Goal: Find contact information: Find contact information

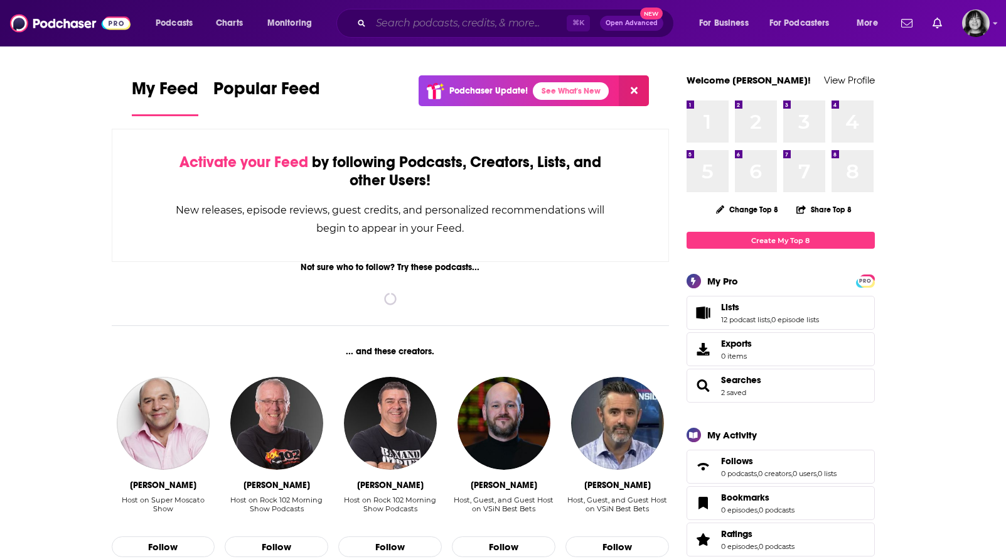
click at [466, 27] on input "Search podcasts, credits, & more..." at bounding box center [469, 23] width 196 height 20
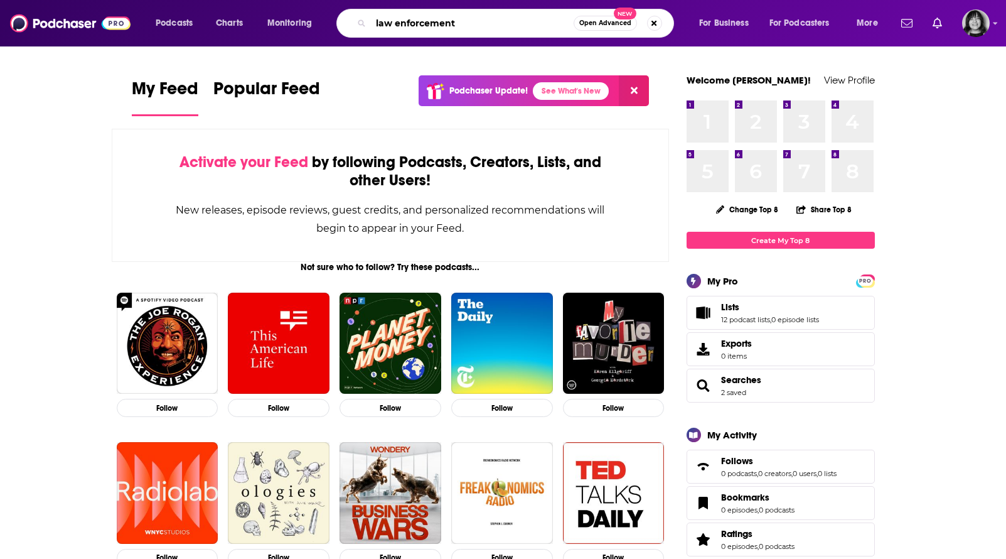
type input "law enforcement"
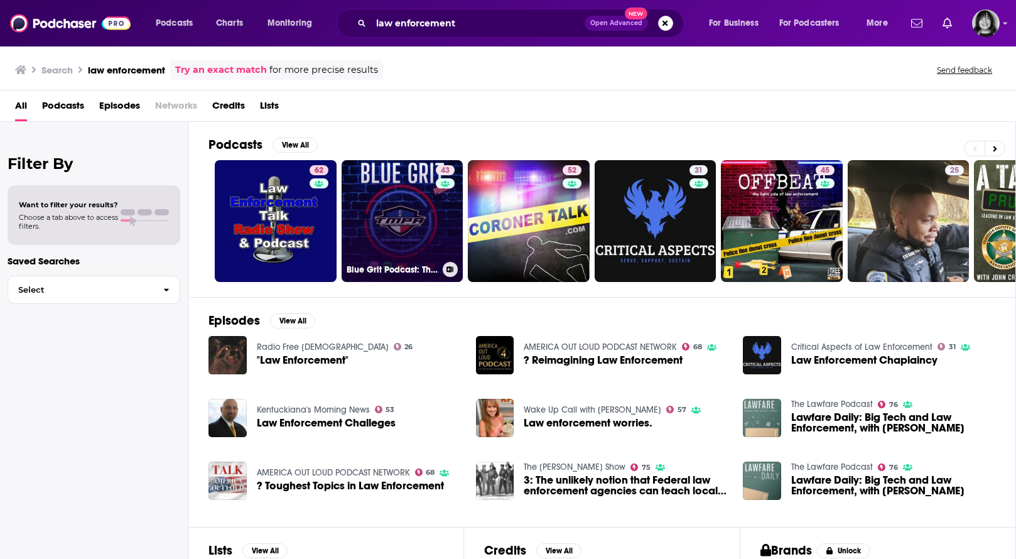
click at [377, 203] on link "43 Blue Grit Podcast: The Voice of Texas Law Enforcement" at bounding box center [403, 221] width 122 height 122
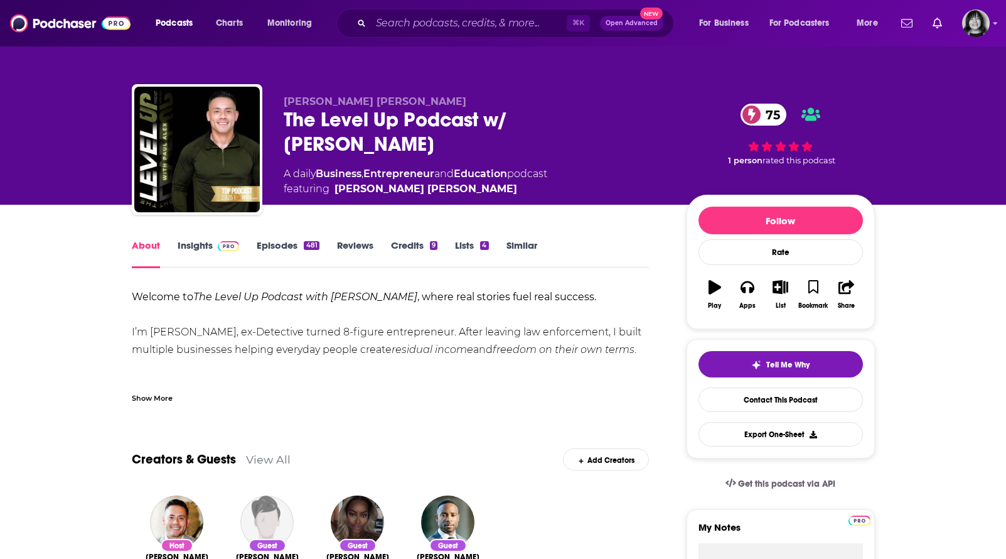
click at [155, 389] on div "Show More" at bounding box center [391, 392] width 518 height 21
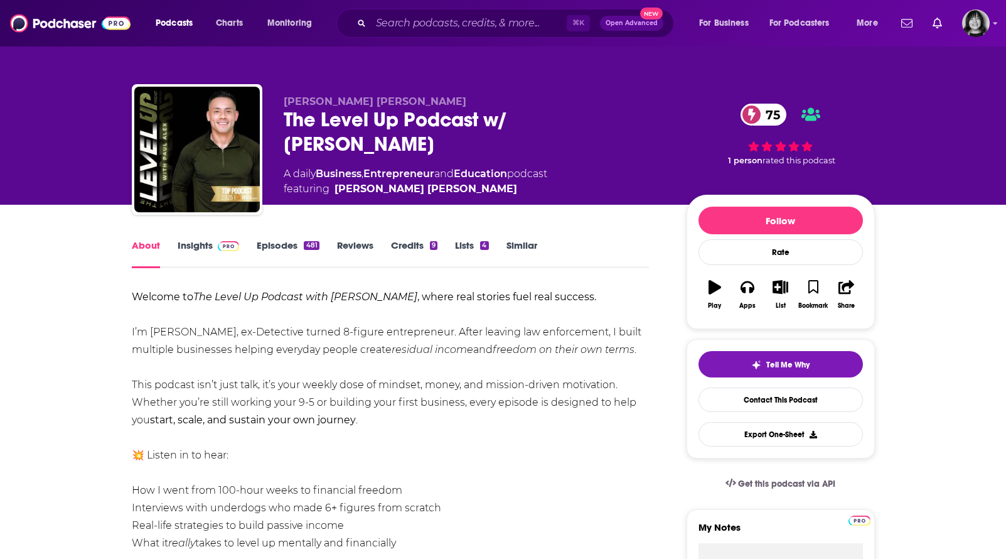
click at [323, 131] on div "The Level Up Podcast w/ Paul Alex 75" at bounding box center [475, 131] width 383 height 49
click at [326, 124] on div "The Level Up Podcast w/ Paul Alex 75" at bounding box center [475, 131] width 383 height 49
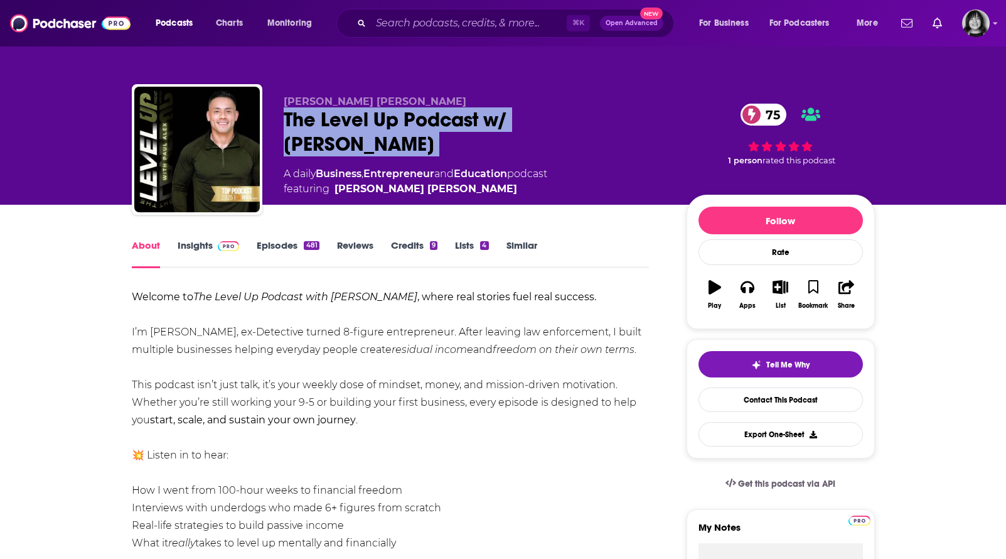
click at [326, 124] on div "The Level Up Podcast w/ Paul Alex 75" at bounding box center [475, 131] width 383 height 49
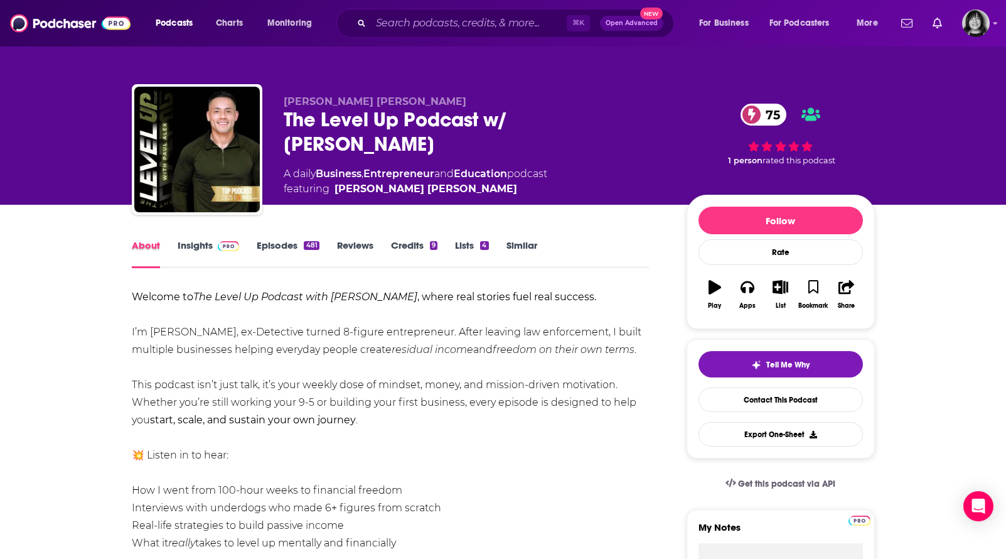
click at [173, 244] on div "About" at bounding box center [155, 253] width 46 height 29
click at [178, 242] on link "Insights" at bounding box center [209, 253] width 62 height 29
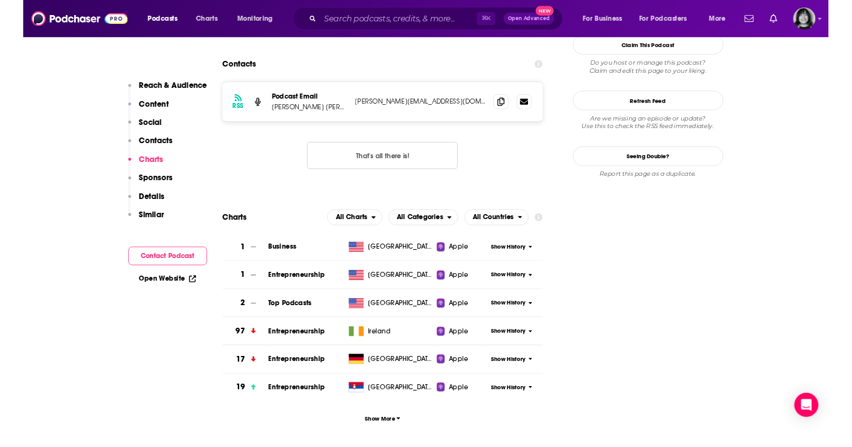
scroll to position [1047, 0]
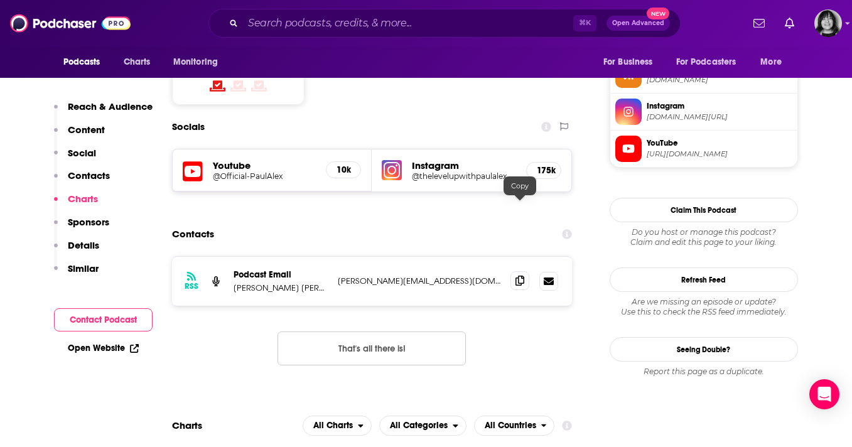
click at [520, 276] on icon at bounding box center [519, 281] width 9 height 10
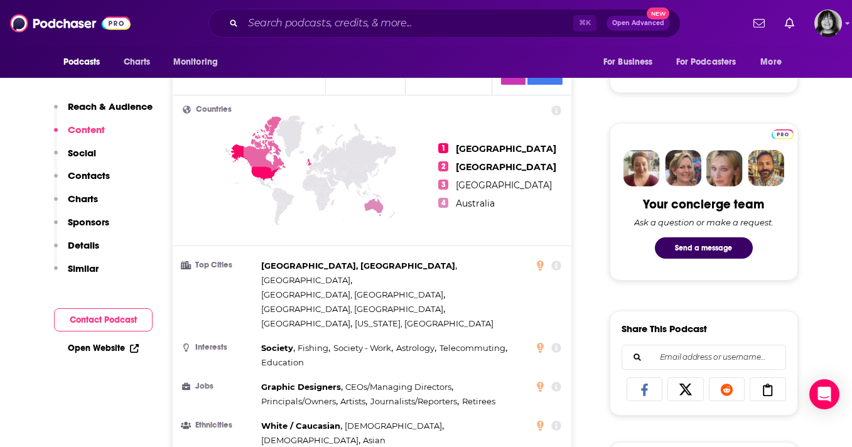
scroll to position [0, 0]
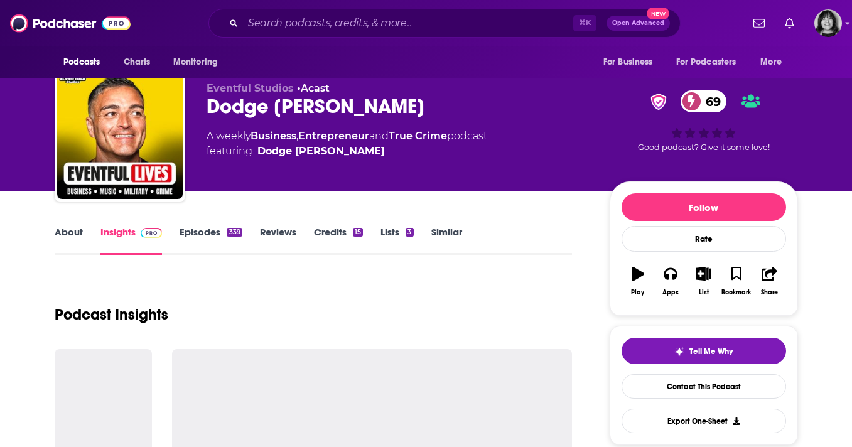
scroll to position [13, 0]
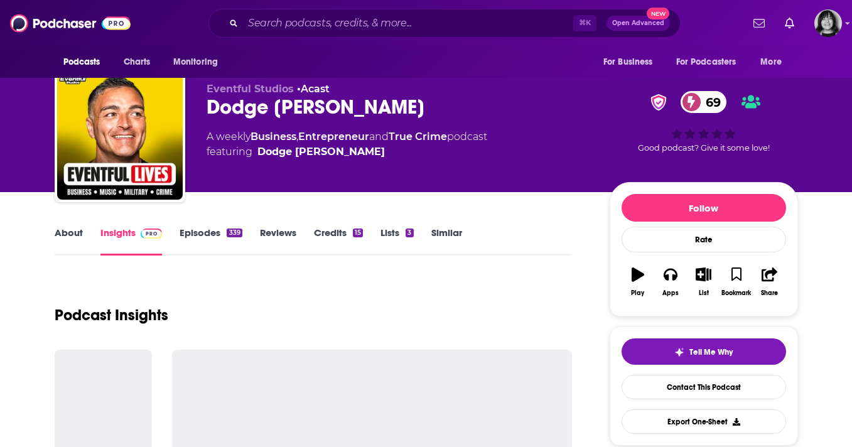
click at [70, 234] on link "About" at bounding box center [69, 241] width 28 height 29
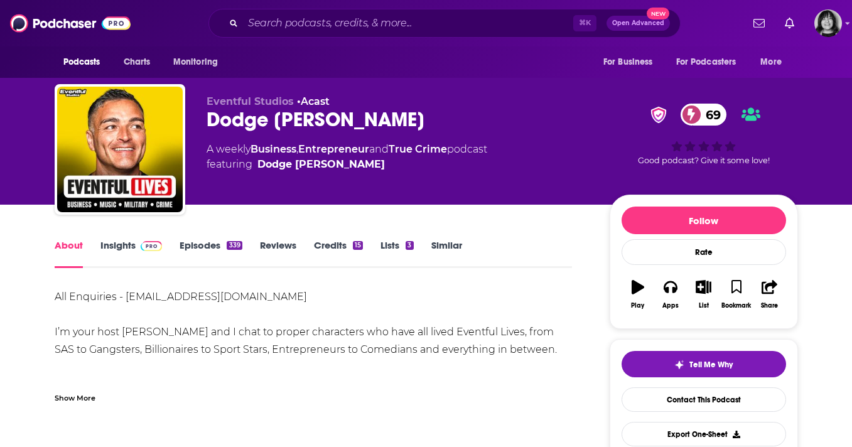
click at [87, 396] on div "Show More" at bounding box center [75, 397] width 41 height 12
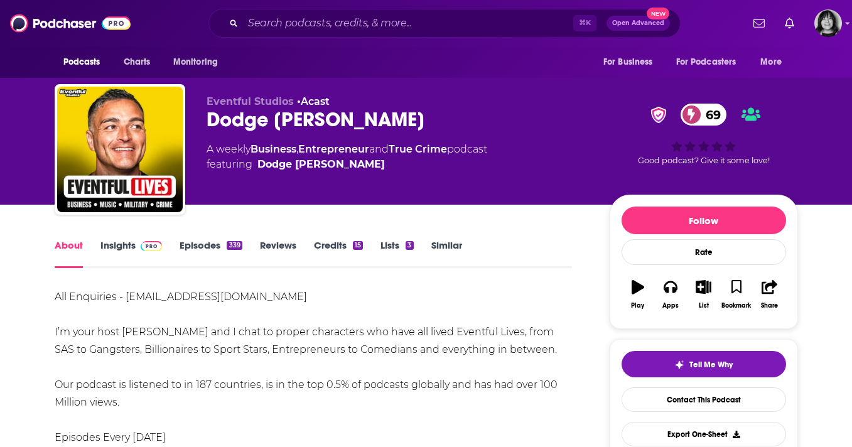
click at [267, 127] on div "Dodge Woodall 69" at bounding box center [398, 119] width 383 height 24
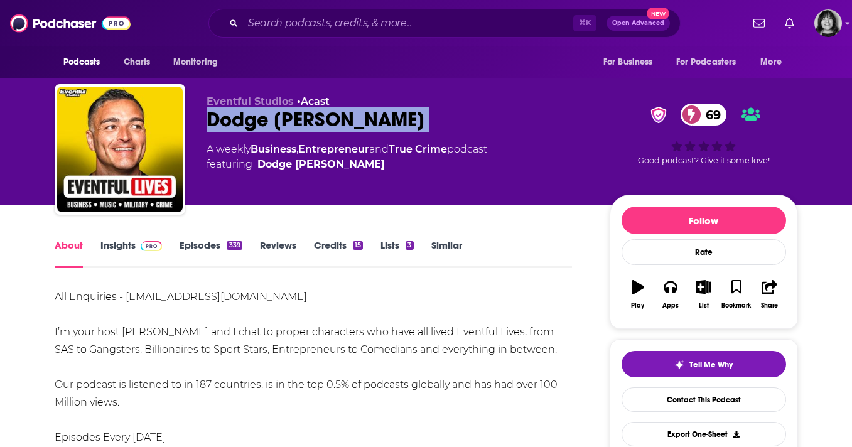
click at [267, 127] on div "Dodge Woodall 69" at bounding box center [398, 119] width 383 height 24
copy div "Dodge Woodall 69"
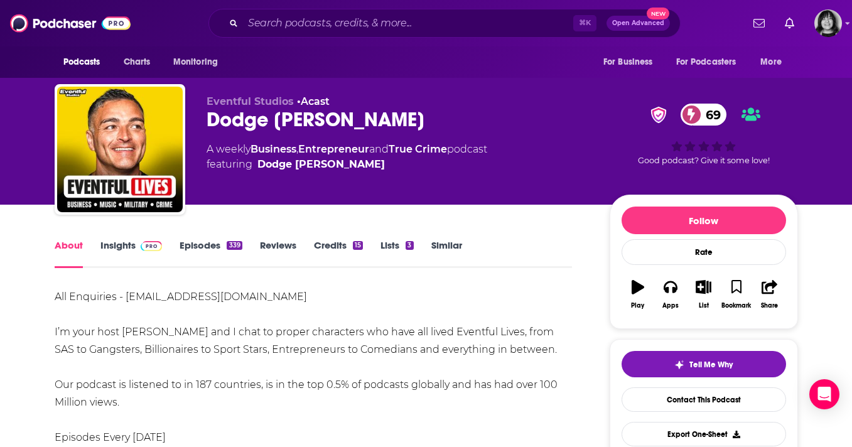
click at [127, 240] on link "Insights" at bounding box center [131, 253] width 62 height 29
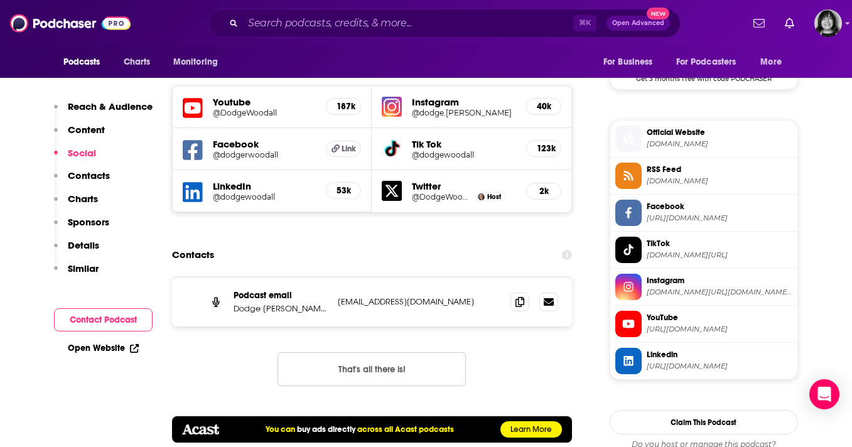
scroll to position [1187, 0]
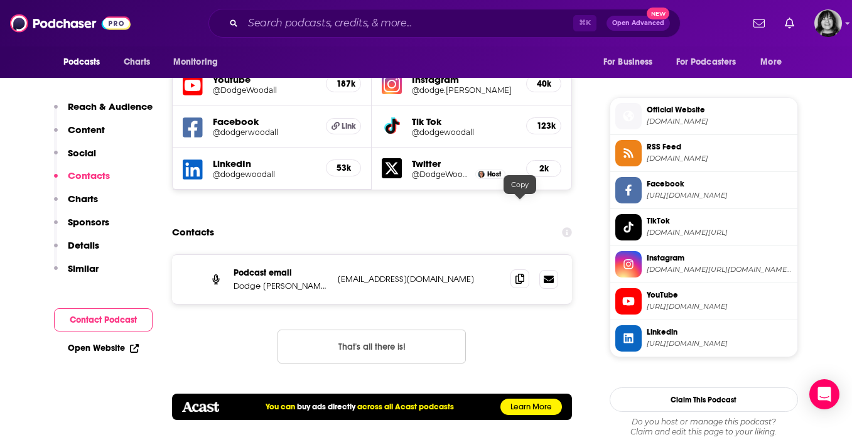
click at [524, 269] on span at bounding box center [519, 278] width 19 height 19
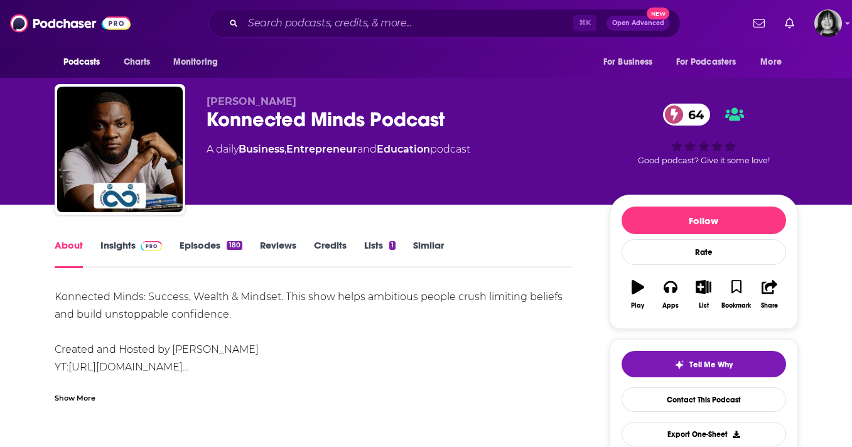
click at [128, 249] on link "Insights" at bounding box center [131, 253] width 62 height 29
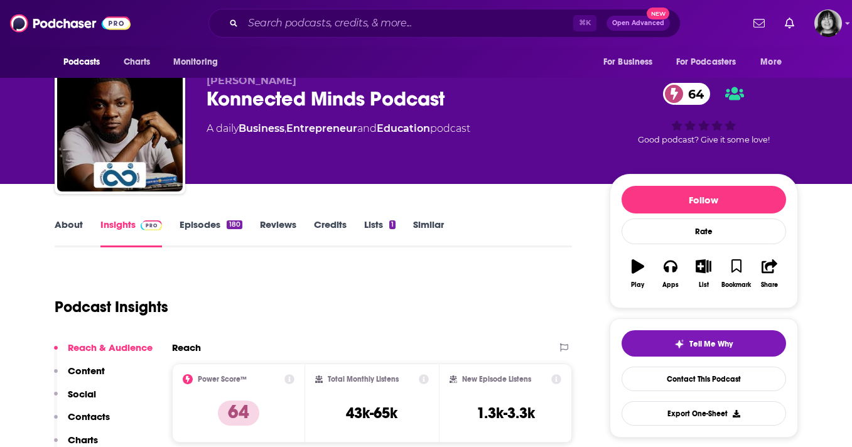
scroll to position [23, 0]
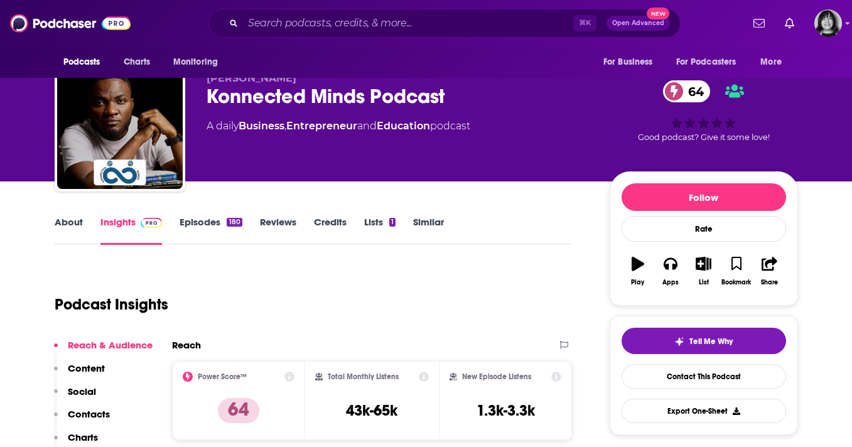
click at [70, 220] on link "About" at bounding box center [69, 230] width 28 height 29
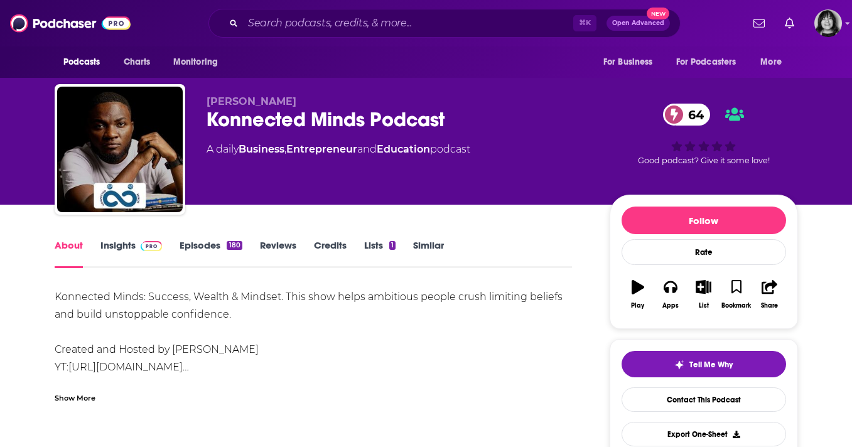
click at [120, 253] on link "Insights" at bounding box center [131, 253] width 62 height 29
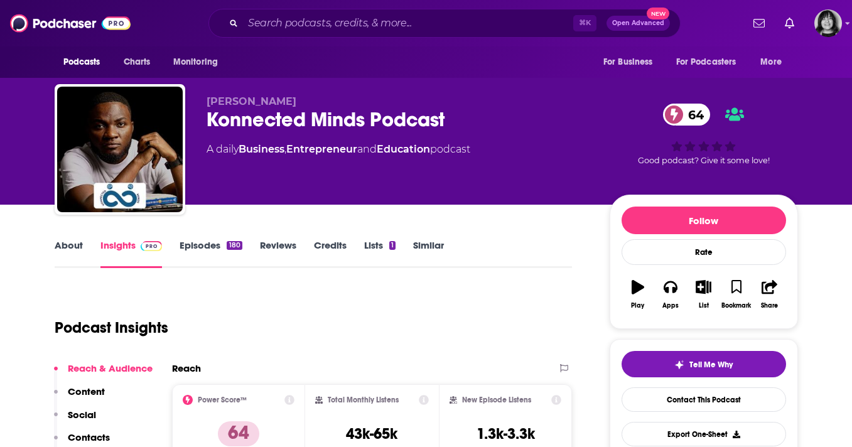
click at [254, 132] on div "Derrick Abaitey Konnected Minds Podcast 64 A daily Business , Entrepreneur and …" at bounding box center [398, 145] width 383 height 100
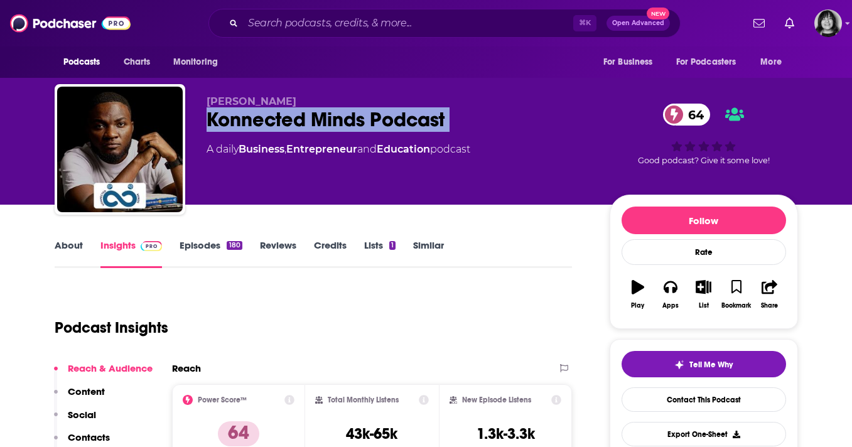
click at [254, 132] on div "Derrick Abaitey Konnected Minds Podcast 64 A daily Business , Entrepreneur and …" at bounding box center [398, 145] width 383 height 100
copy div "Konnected Minds Podcast 64"
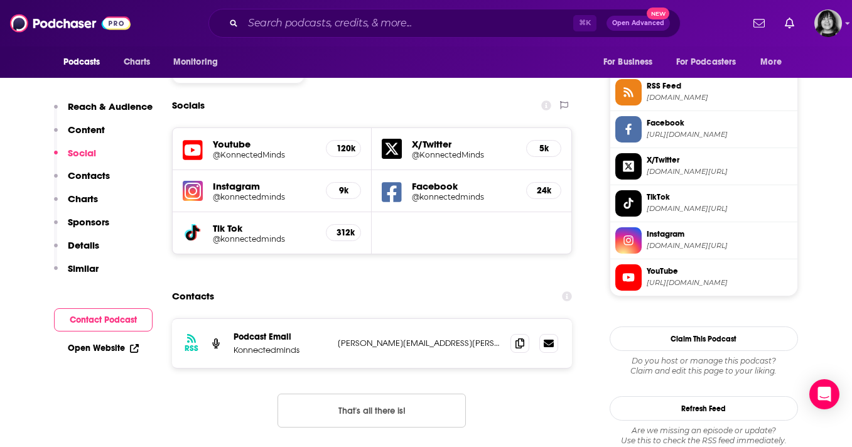
scroll to position [1068, 0]
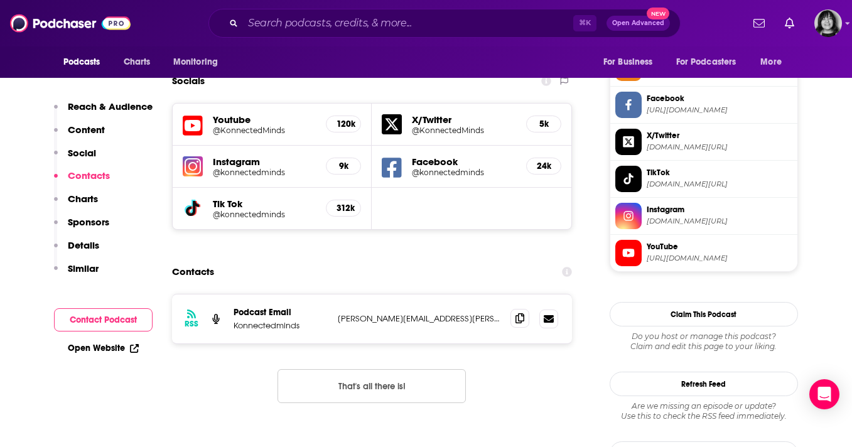
click at [524, 313] on icon at bounding box center [519, 318] width 9 height 10
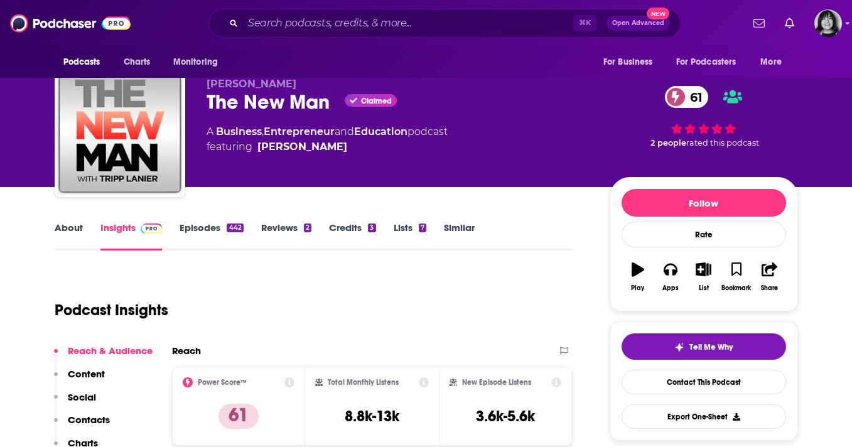
scroll to position [17, 0]
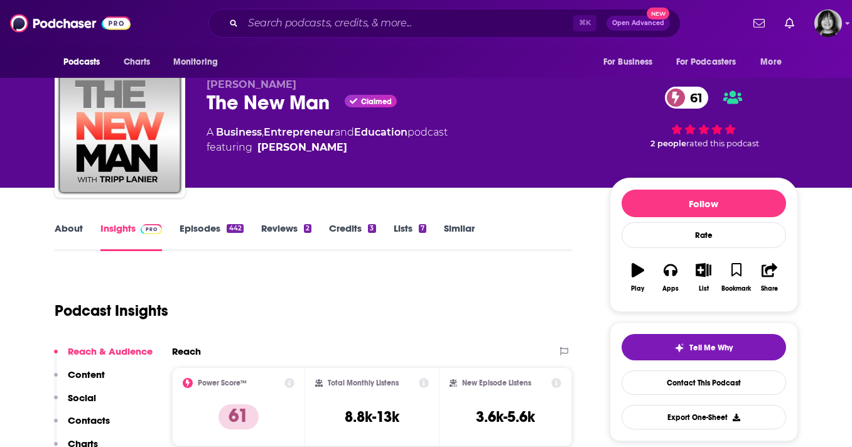
click at [81, 227] on link "About" at bounding box center [69, 236] width 28 height 29
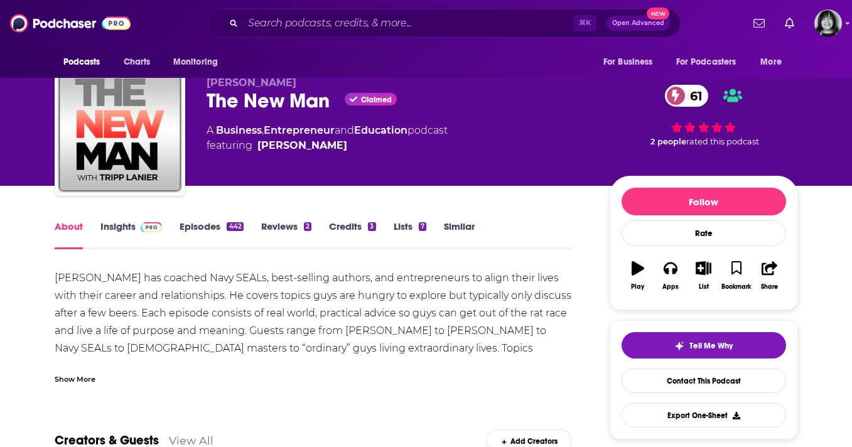
scroll to position [20, 0]
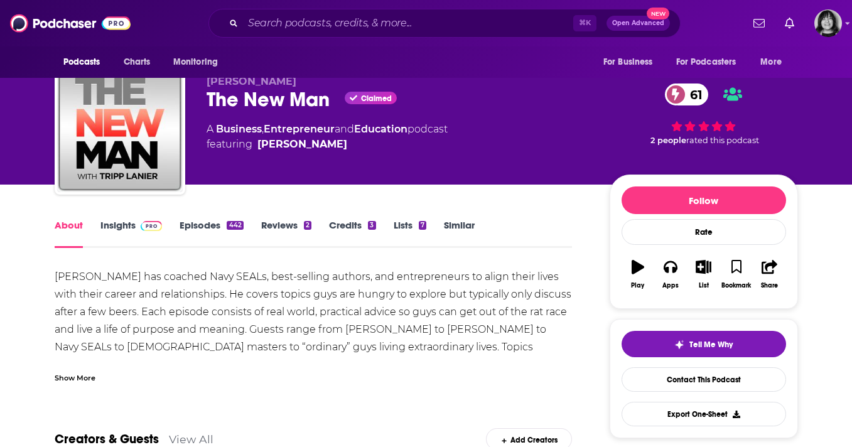
click at [285, 103] on div "The New Man Claimed 61" at bounding box center [398, 99] width 383 height 24
copy div "The New Man"
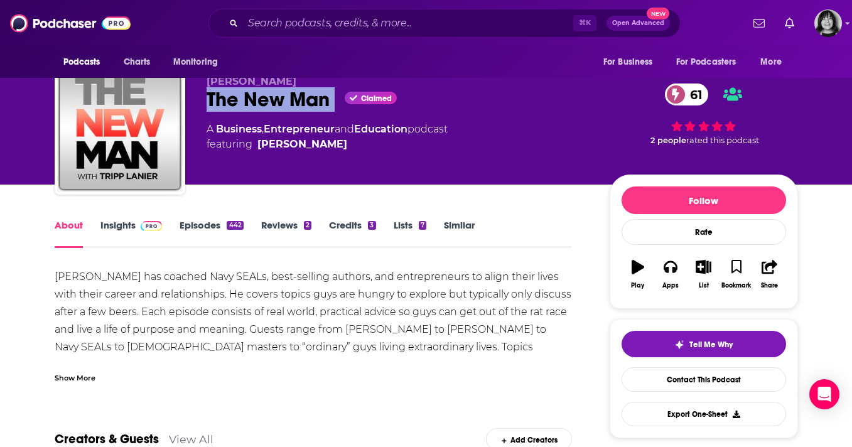
click at [109, 229] on link "Insights" at bounding box center [131, 233] width 62 height 29
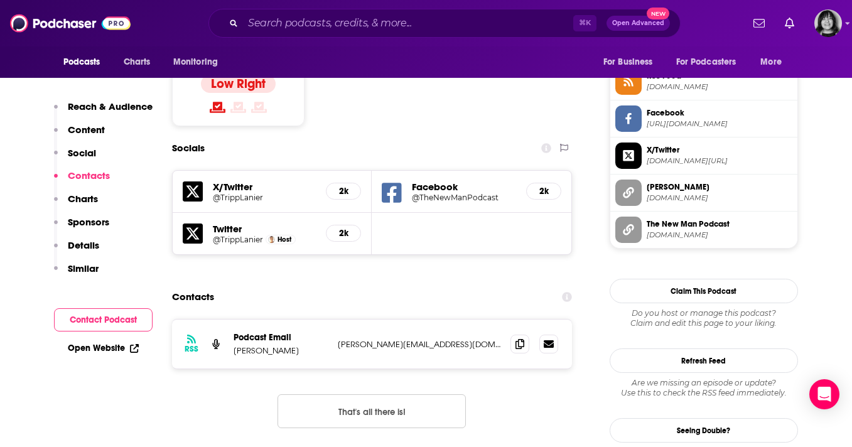
scroll to position [1040, 0]
click at [513, 333] on span at bounding box center [519, 342] width 19 height 19
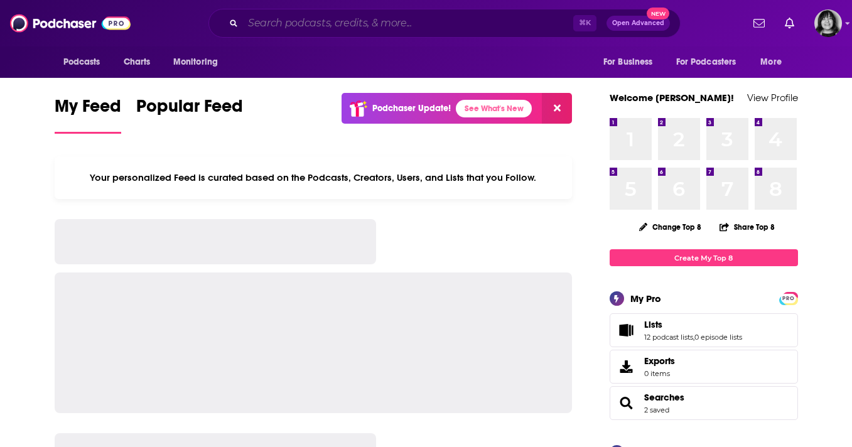
click at [533, 24] on input "Search podcasts, credits, & more..." at bounding box center [408, 23] width 330 height 20
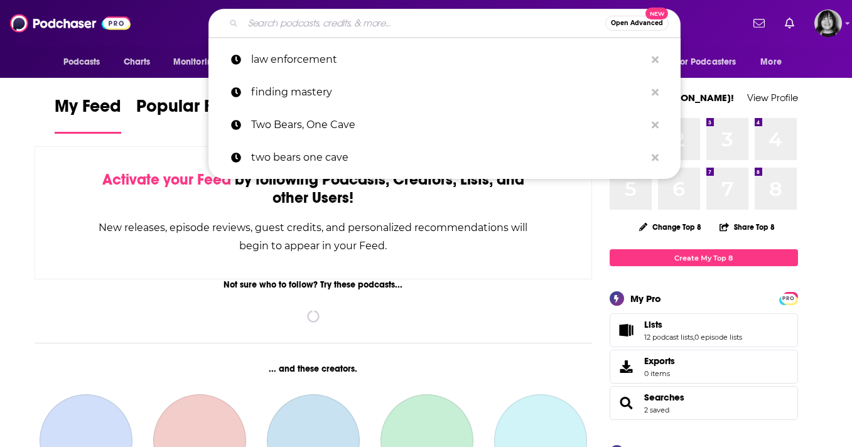
paste input "FLAGRANT"
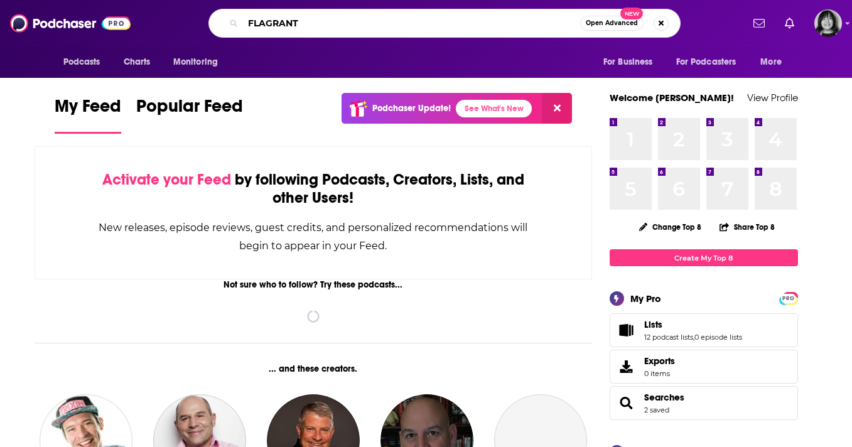
type input "FLAGRANT"
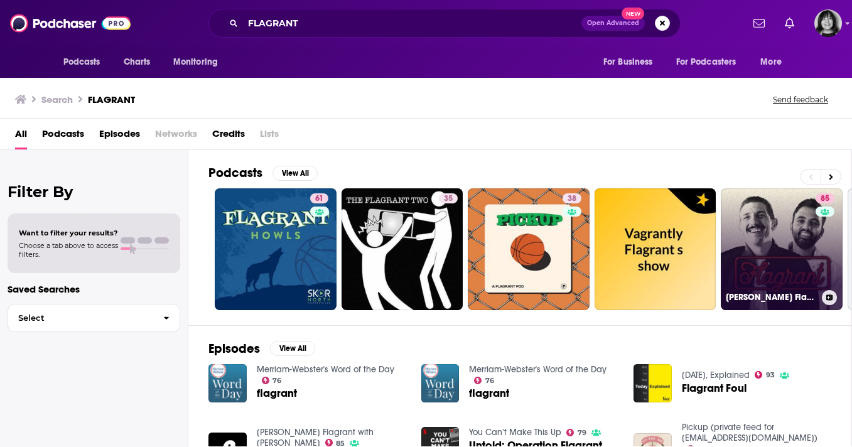
click at [787, 248] on link "85 Andrew Schulz's Flagrant with Akaash Singh" at bounding box center [782, 249] width 122 height 122
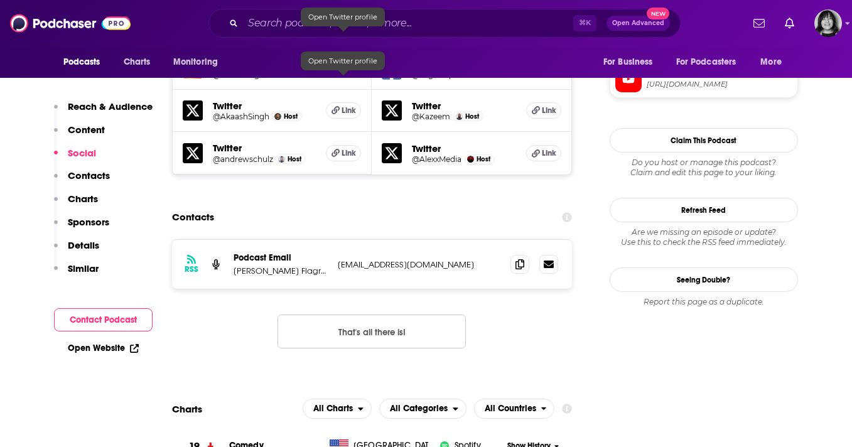
scroll to position [1242, 0]
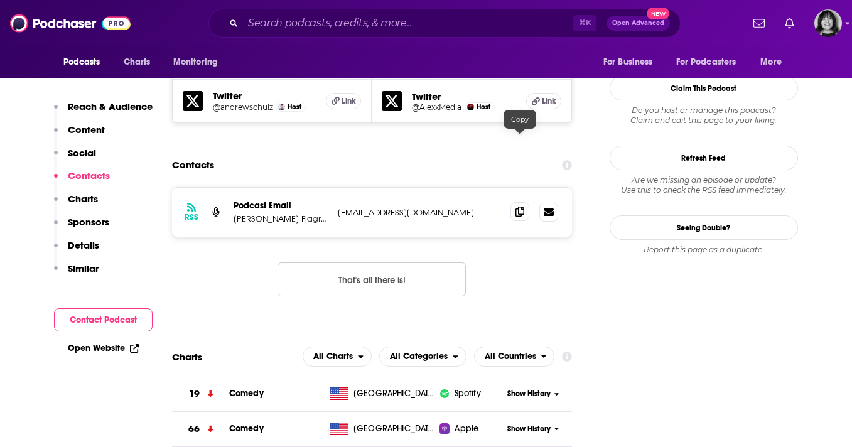
click at [518, 207] on icon at bounding box center [519, 212] width 9 height 10
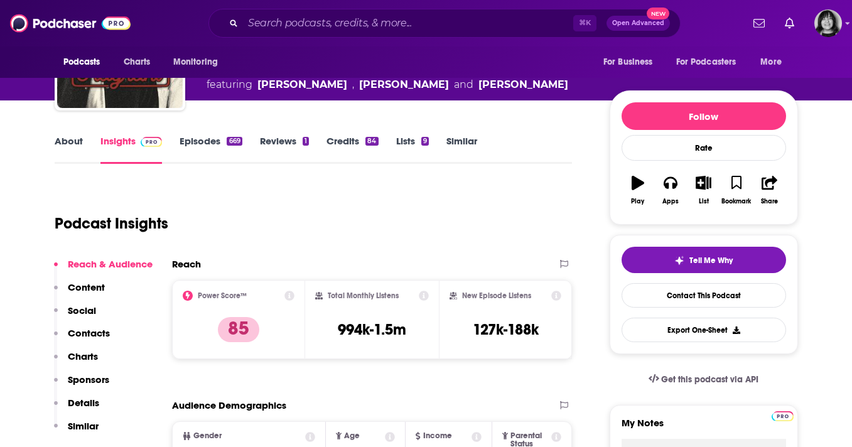
scroll to position [0, 0]
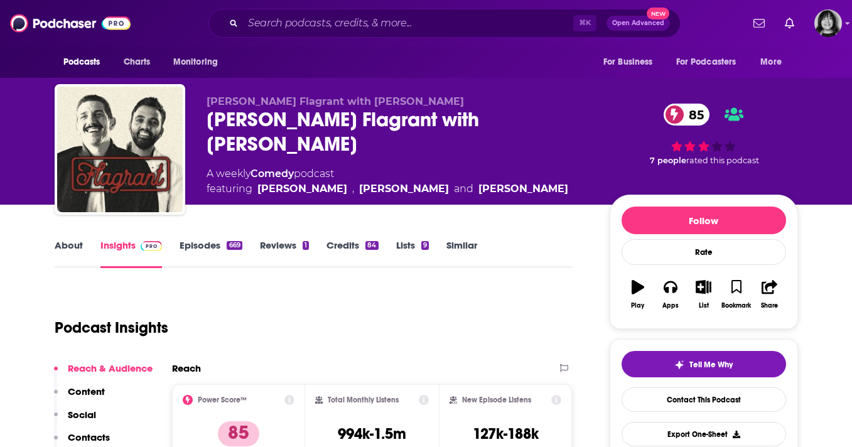
click at [63, 249] on link "About" at bounding box center [69, 253] width 28 height 29
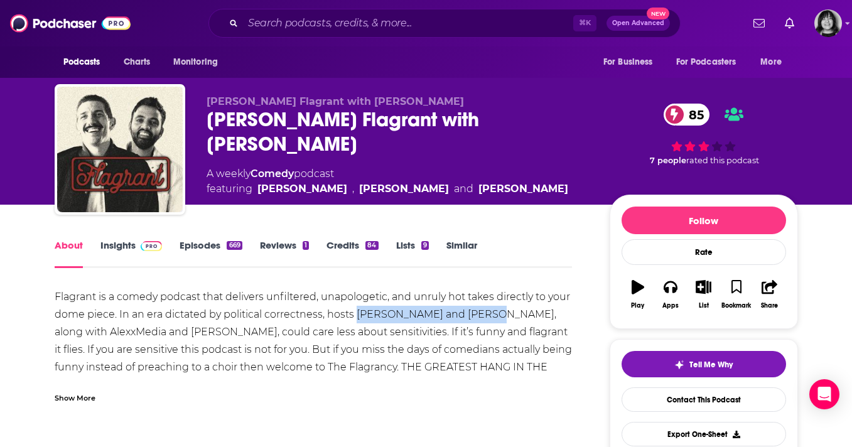
drag, startPoint x: 488, startPoint y: 316, endPoint x: 357, endPoint y: 321, distance: 131.3
click at [357, 321] on div "Flagrant is a comedy podcast that delivers unfiltered, unapologetic, and unruly…" at bounding box center [314, 340] width 518 height 105
copy div "Andrew Schulz and Akaash"
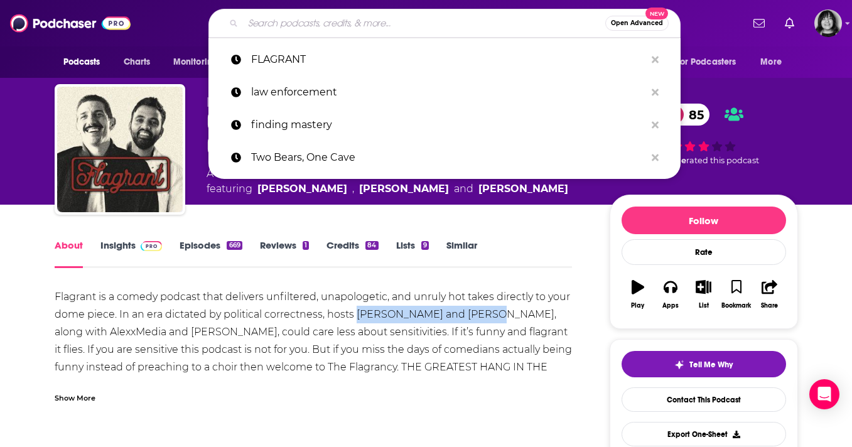
click at [425, 22] on input "Search podcasts, credits, & more..." at bounding box center [424, 23] width 362 height 20
paste input "Sit Down with Michael Franzese"
type input "Sit Down with Michael Franzese"
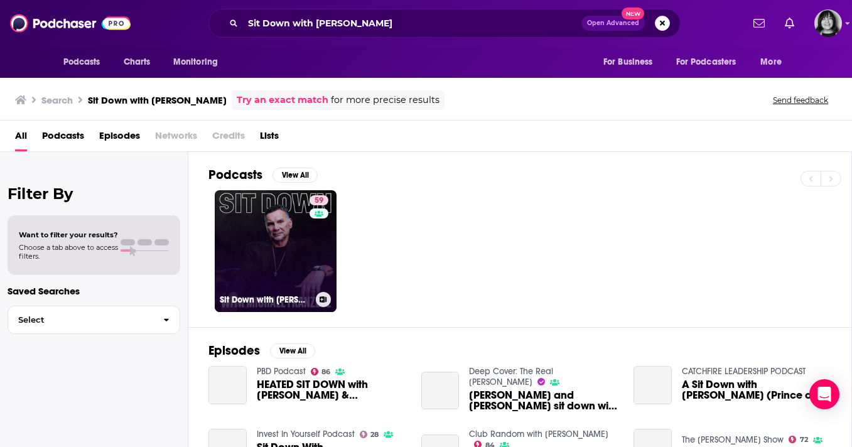
click at [310, 257] on div "59" at bounding box center [321, 243] width 22 height 97
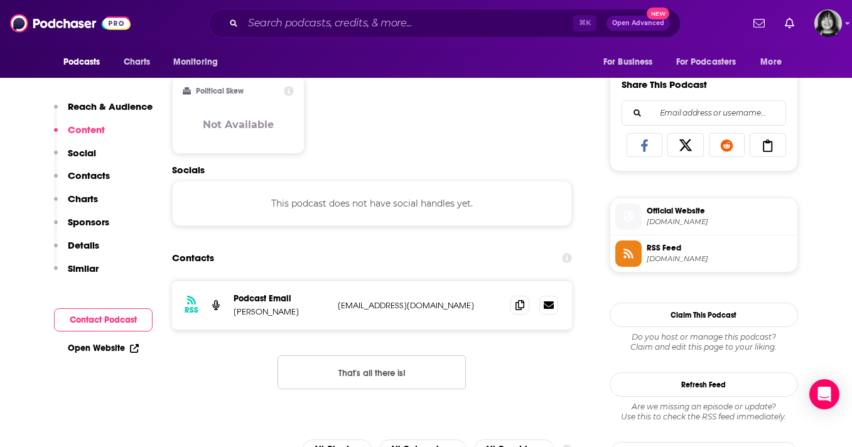
scroll to position [869, 0]
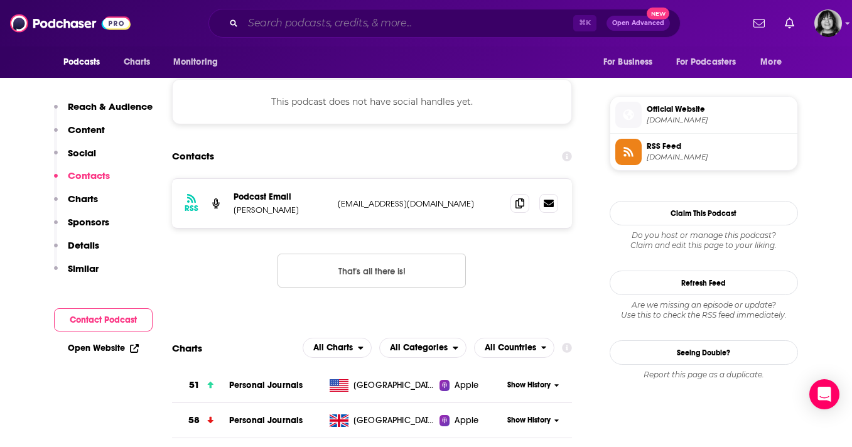
click at [439, 26] on input "Search podcasts, credits, & more..." at bounding box center [408, 23] width 330 height 20
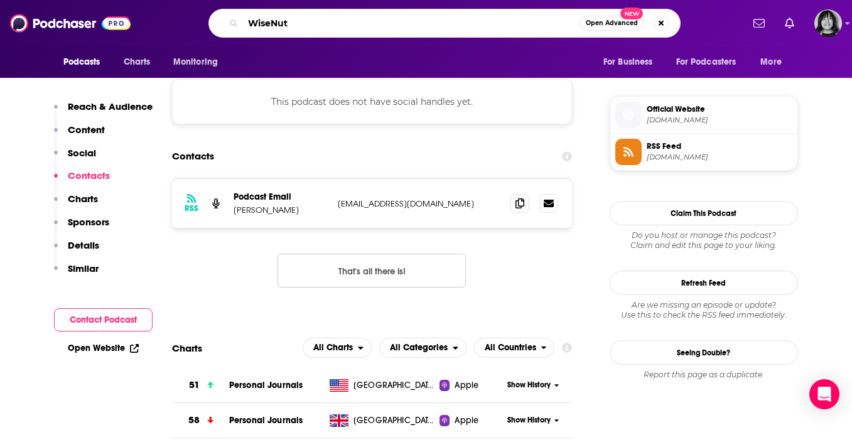
type input "WiseNuts"
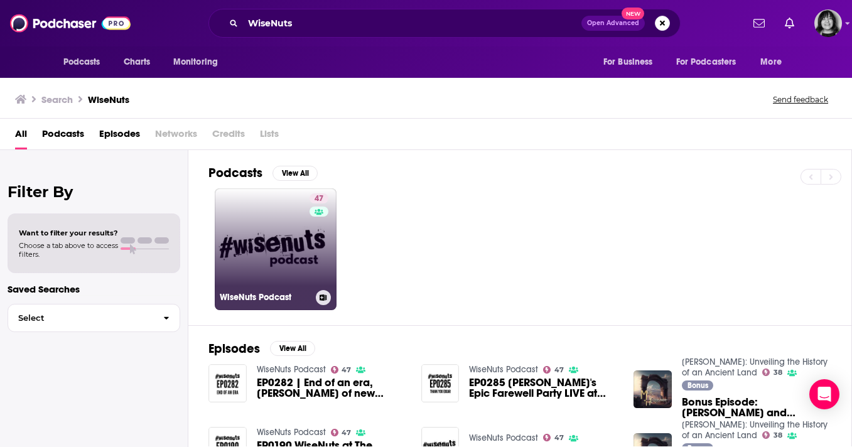
click at [288, 244] on link "47 WiseNuts Podcast" at bounding box center [276, 249] width 122 height 122
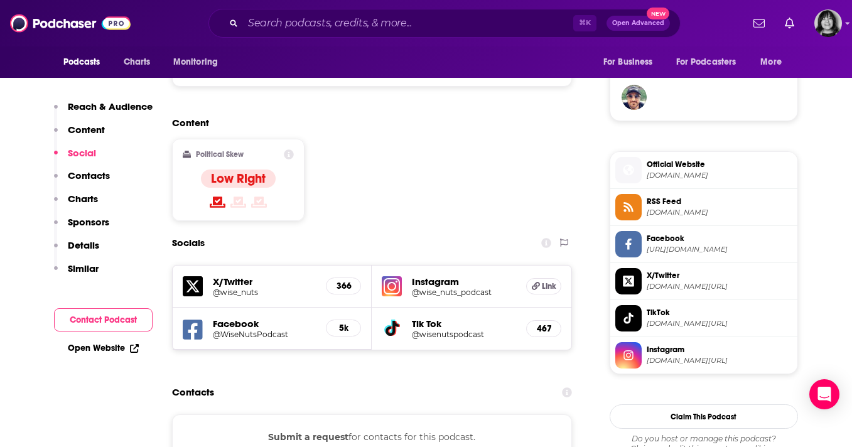
scroll to position [807, 0]
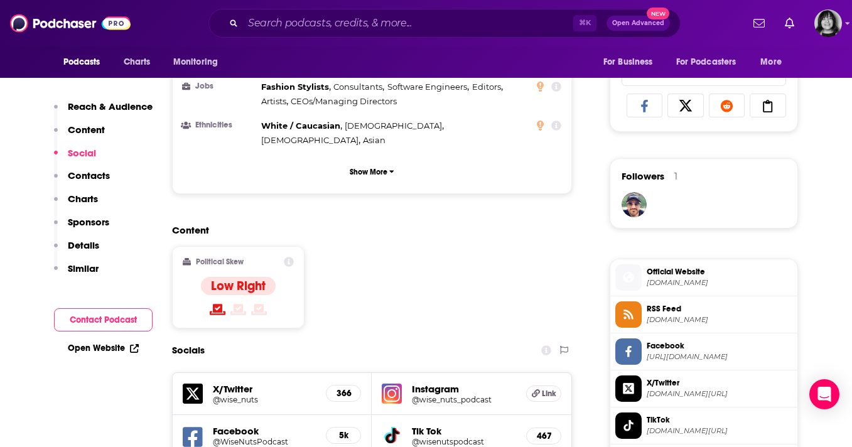
click at [431, 36] on div "⌘ K Open Advanced New" at bounding box center [444, 23] width 472 height 29
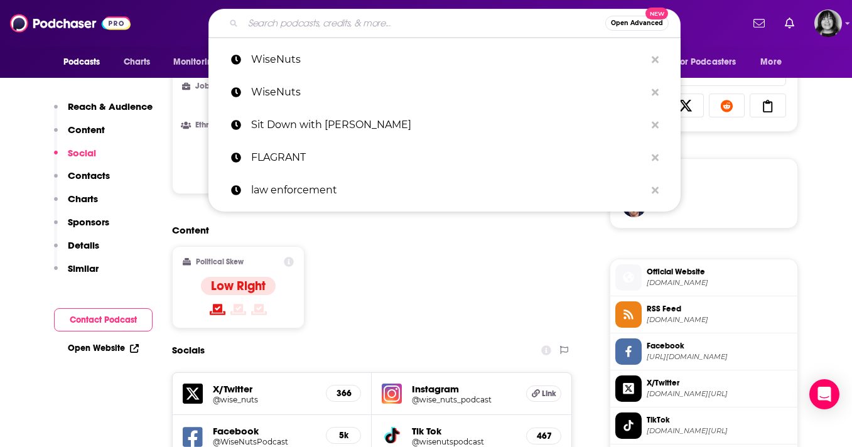
click at [431, 21] on input "Search podcasts, credits, & more..." at bounding box center [424, 23] width 362 height 20
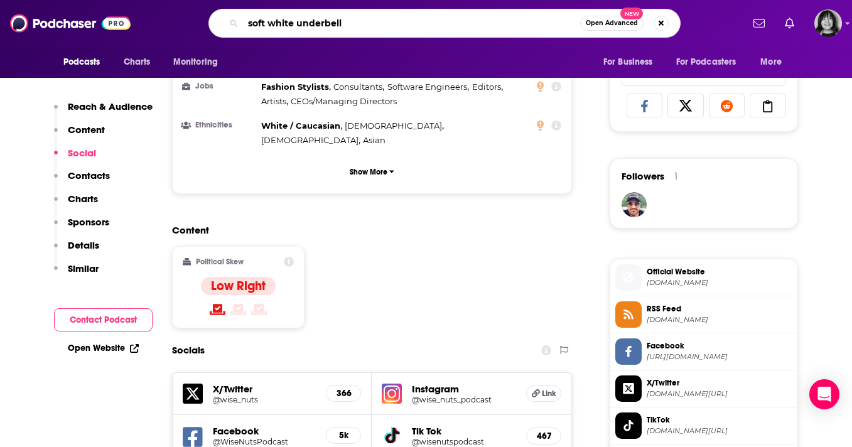
type input "soft white underbelly"
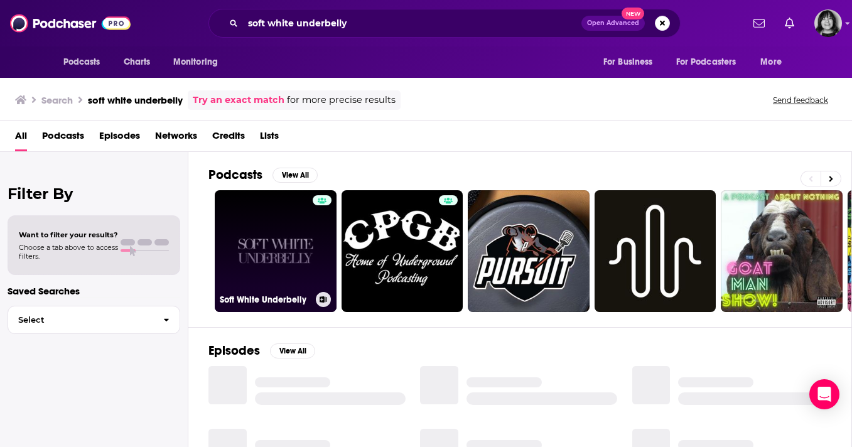
click at [300, 280] on link "Soft White Underbelly" at bounding box center [276, 251] width 122 height 122
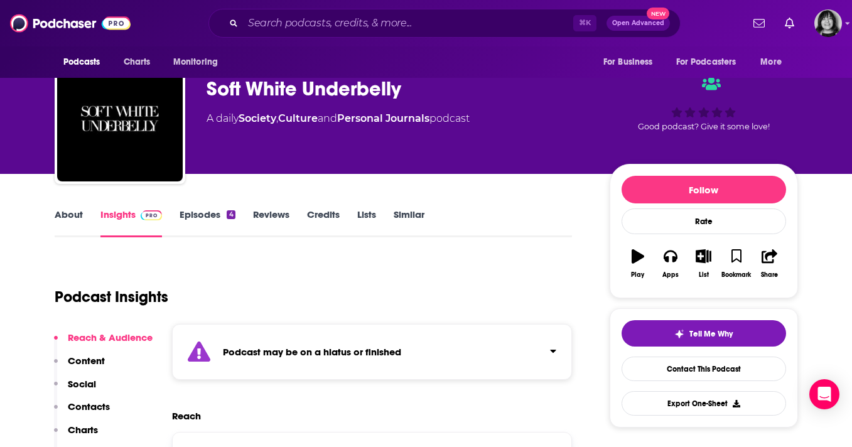
scroll to position [51, 0]
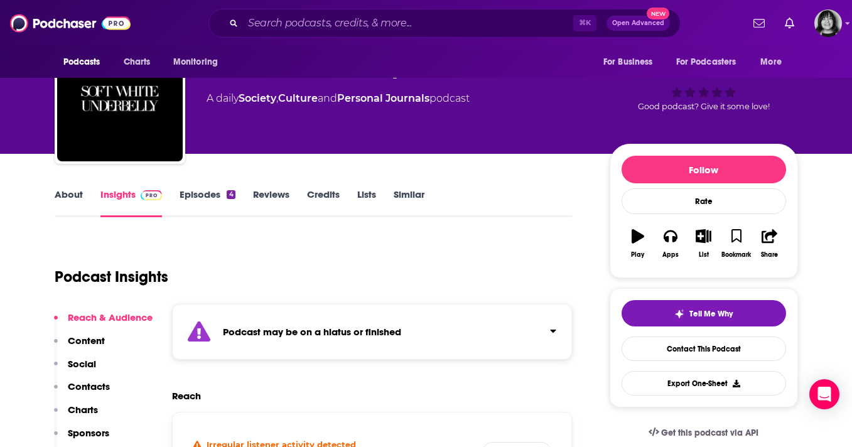
click at [308, 321] on div "Podcast may be on a hiatus or finished" at bounding box center [372, 332] width 401 height 56
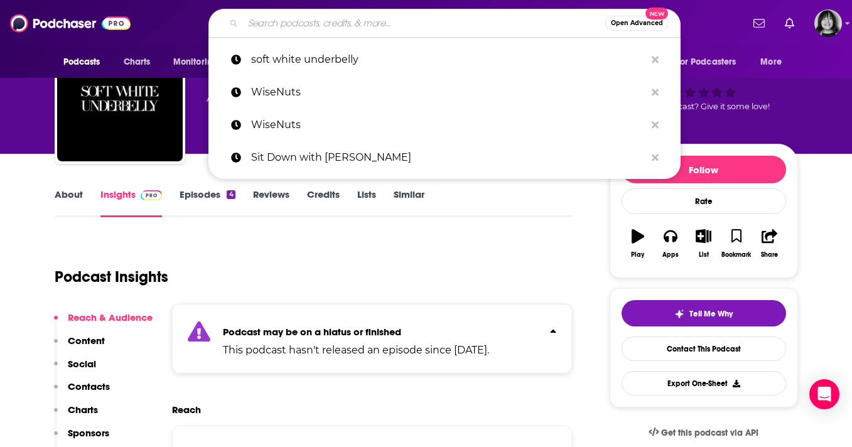
click at [435, 25] on input "Search podcasts, credits, & more..." at bounding box center [424, 23] width 362 height 20
paste input "Dalton Fischer Podcast"
type input "Dalton Fischer Podcast"
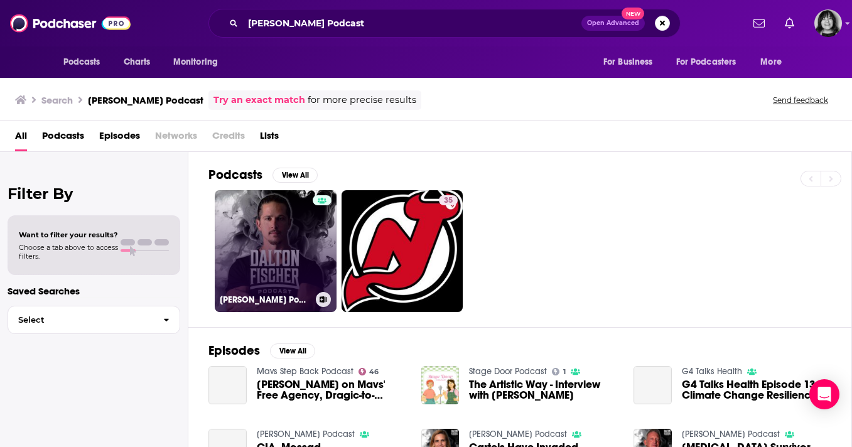
click at [272, 257] on link "Dalton Fischer Podcast" at bounding box center [276, 251] width 122 height 122
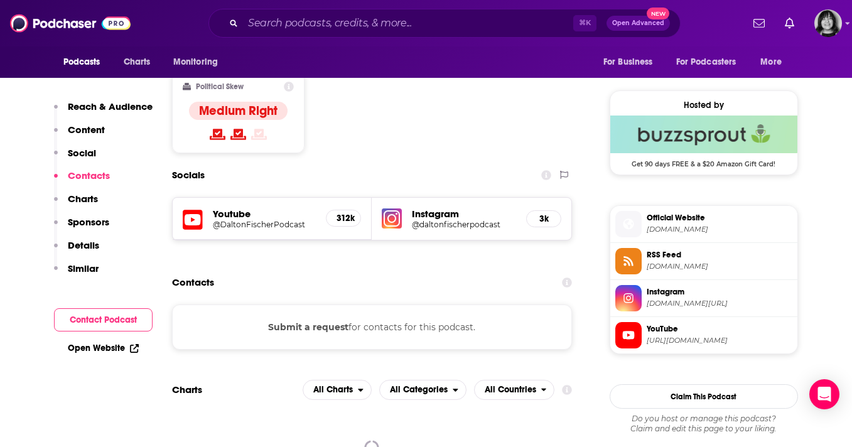
scroll to position [962, 0]
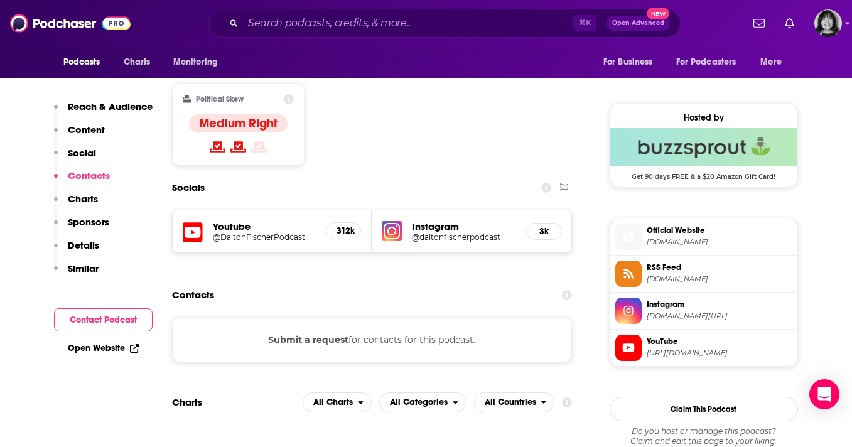
click at [197, 222] on icon at bounding box center [193, 232] width 20 height 20
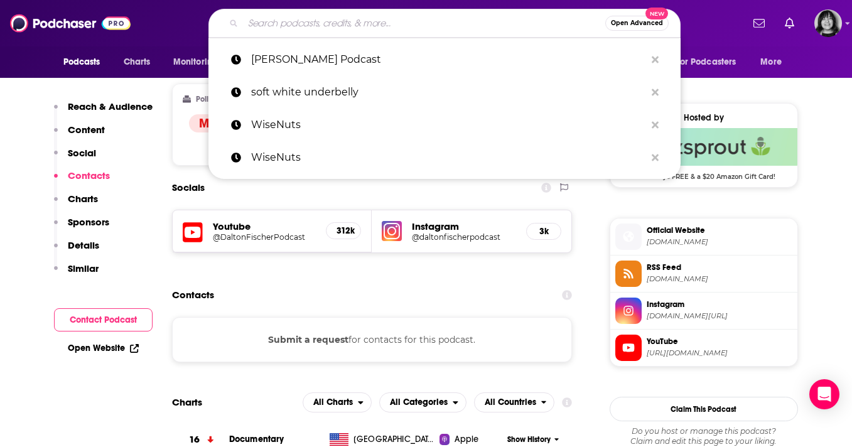
click at [439, 30] on input "Search podcasts, credits, & more..." at bounding box center [424, 23] width 362 height 20
paste input "Julian Dorey Podcast"
type input "Julian Dorey Podcast"
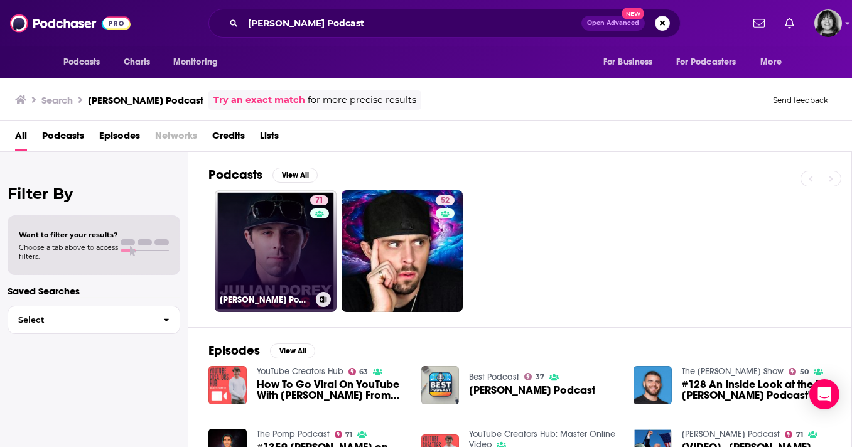
click at [274, 264] on link "71 Julian Dorey Podcast" at bounding box center [276, 251] width 122 height 122
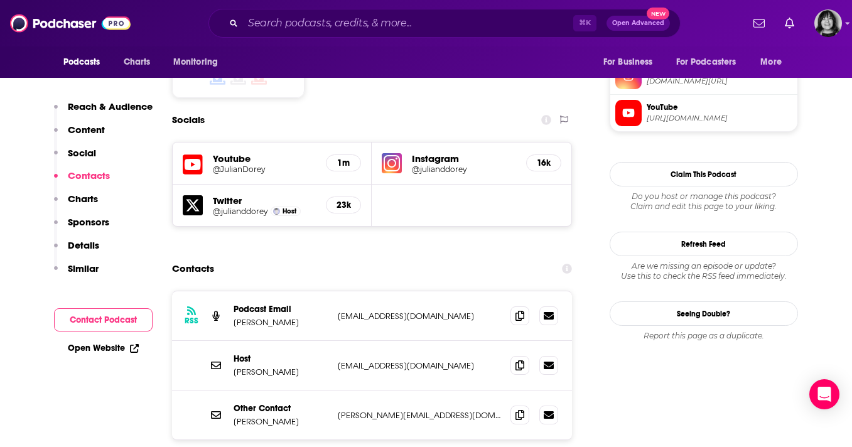
scroll to position [1086, 0]
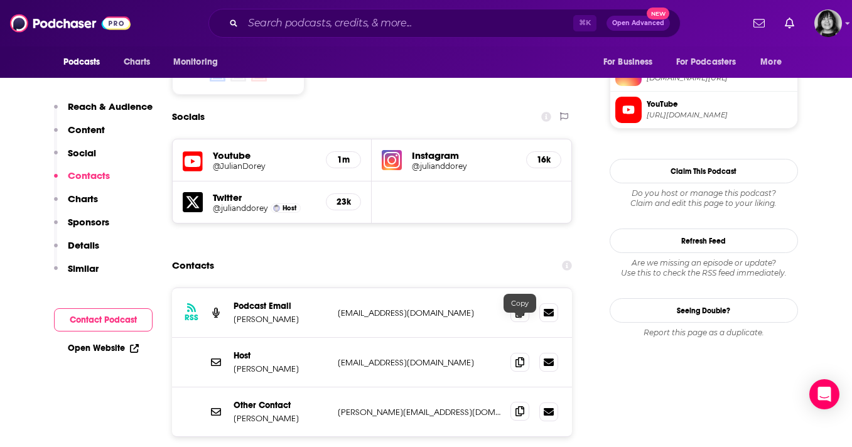
click at [521, 406] on icon at bounding box center [519, 411] width 9 height 10
click at [522, 402] on span at bounding box center [519, 411] width 19 height 19
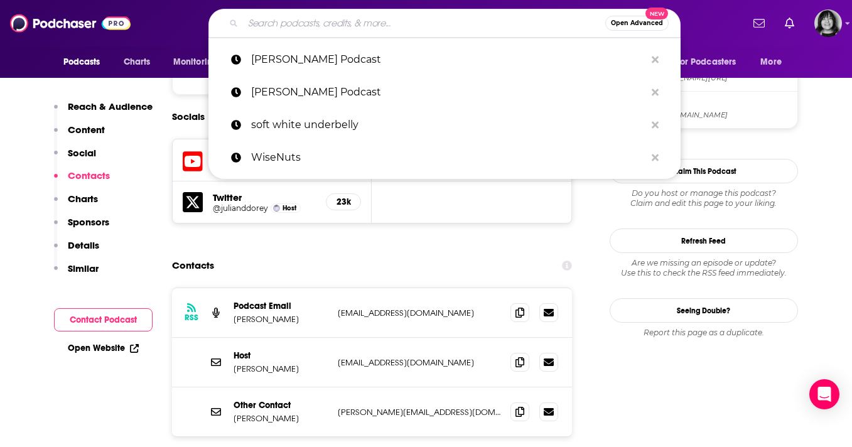
click at [394, 18] on input "Search podcasts, credits, & more..." at bounding box center [424, 23] width 362 height 20
paste input "dstratton@realonescontent.com"
type input "dstratton@realonescontent.com"
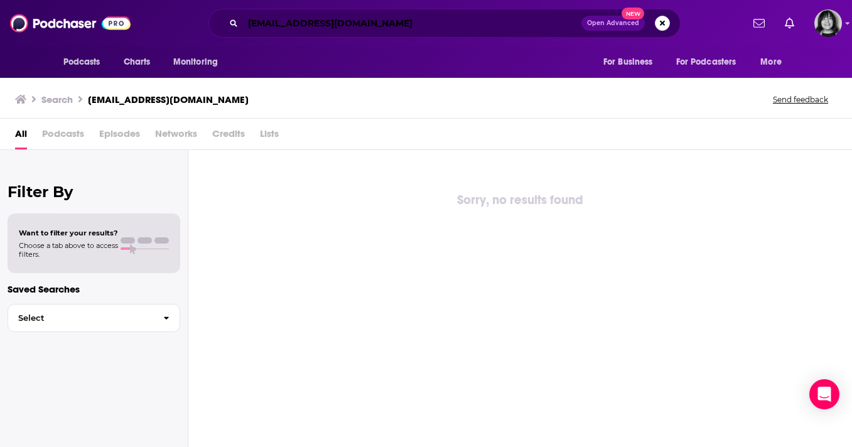
click at [478, 14] on input "dstratton@realonescontent.com" at bounding box center [412, 23] width 338 height 20
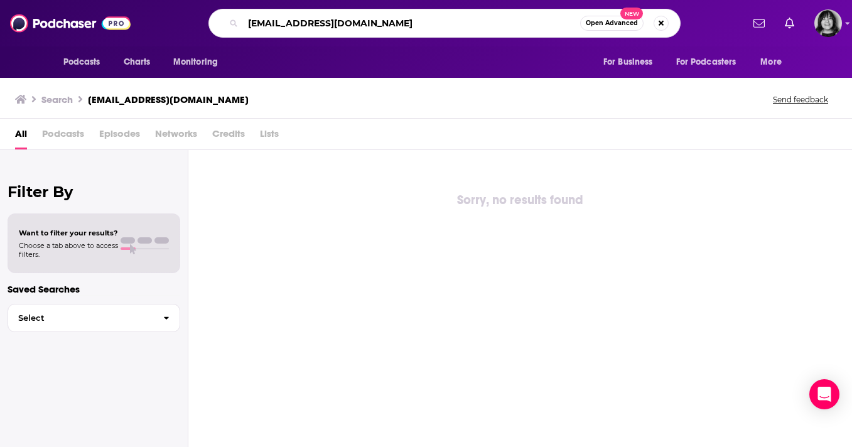
click at [478, 14] on input "dstratton@realonescontent.com" at bounding box center [411, 23] width 337 height 20
type input "real ones"
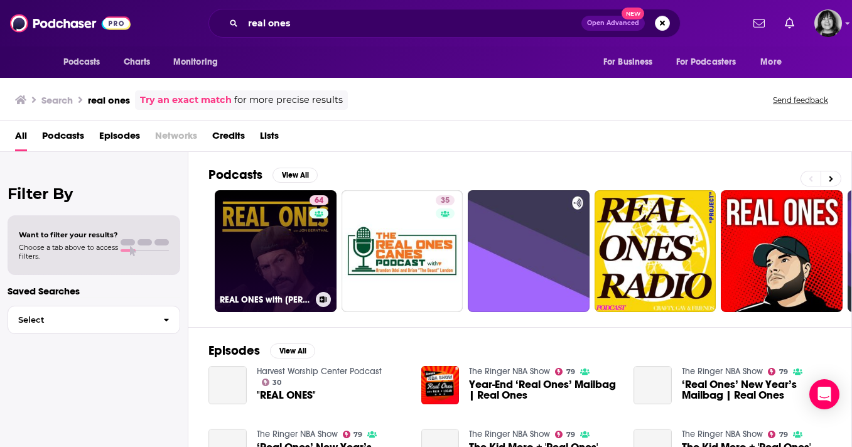
click at [300, 237] on link "64 REAL ONES with Jon Bernthal" at bounding box center [276, 251] width 122 height 122
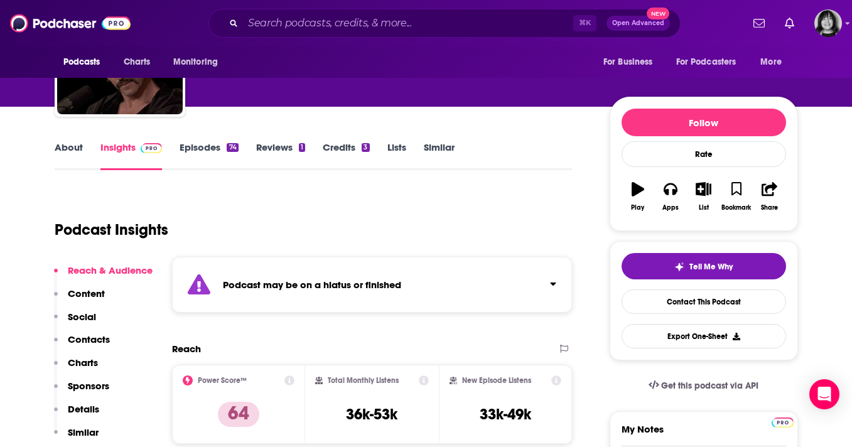
scroll to position [100, 0]
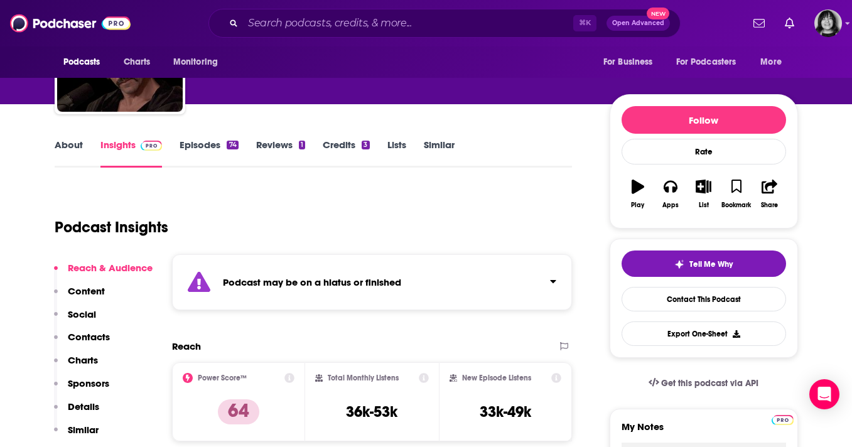
click at [301, 274] on div "Podcast may be on a hiatus or finished" at bounding box center [372, 282] width 401 height 56
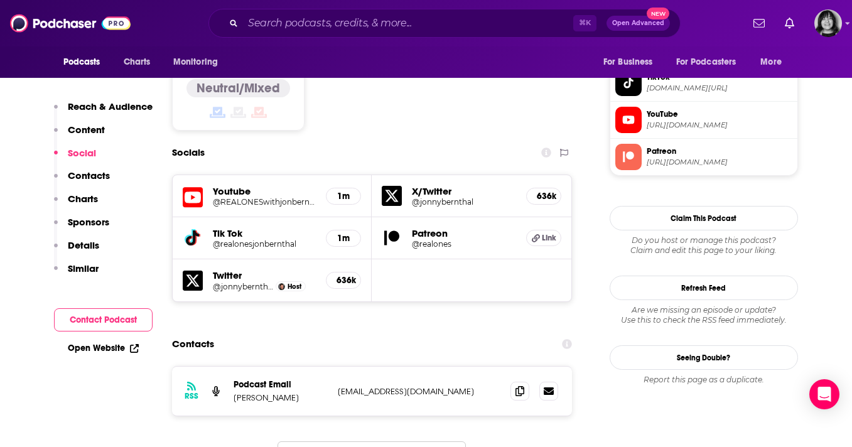
scroll to position [1114, 0]
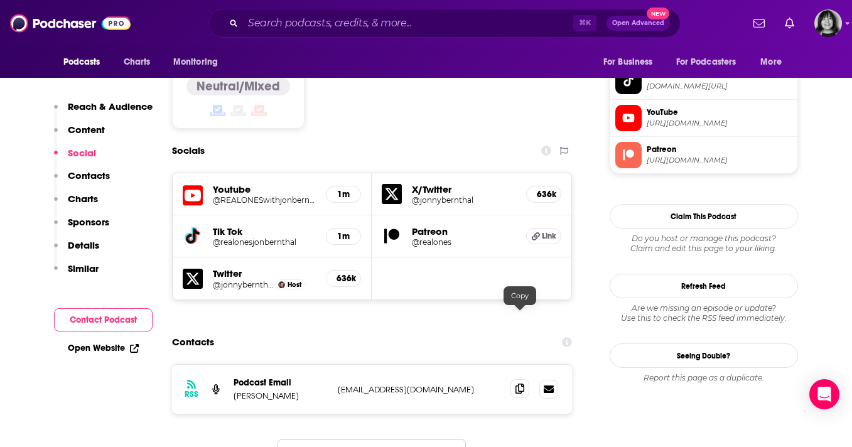
click at [520, 384] on icon at bounding box center [519, 389] width 9 height 10
click at [399, 18] on input "Search podcasts, credits, & more..." at bounding box center [408, 23] width 330 height 20
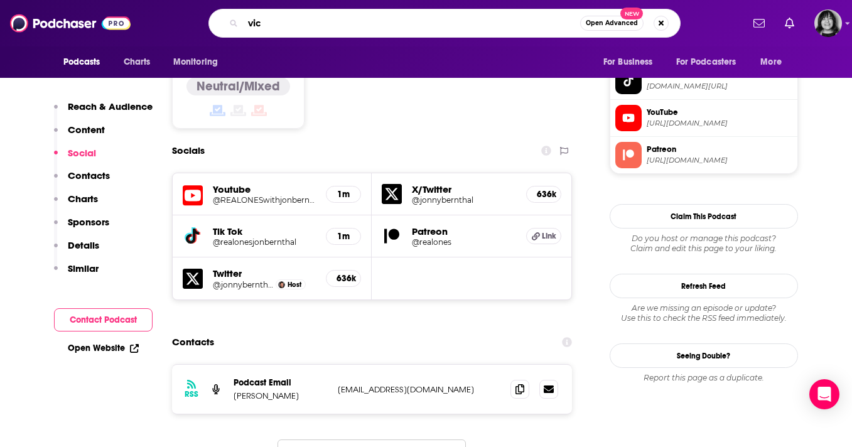
type input "vice"
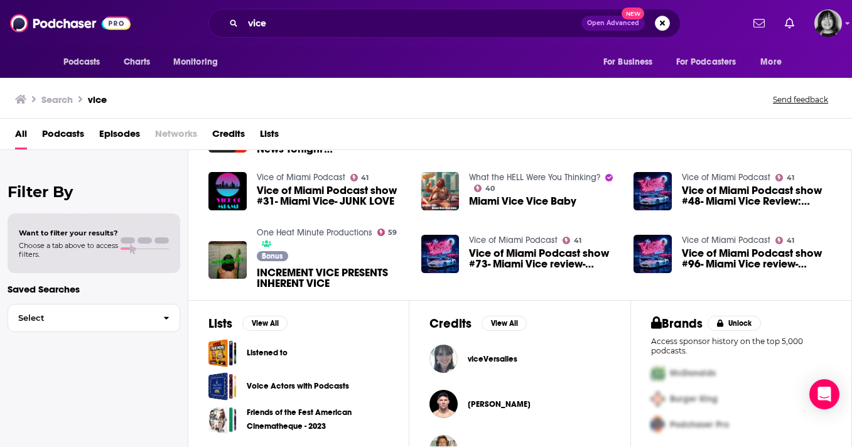
scroll to position [256, 0]
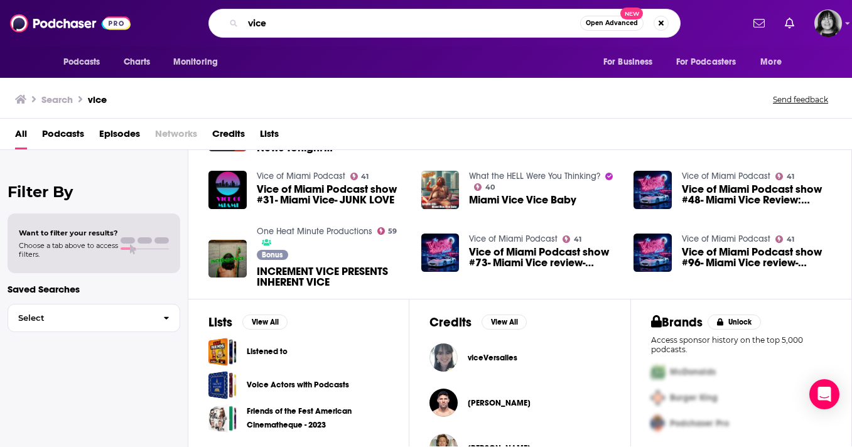
click at [432, 30] on input "vice" at bounding box center [411, 23] width 337 height 20
paste input "Willie D Live Conversations"
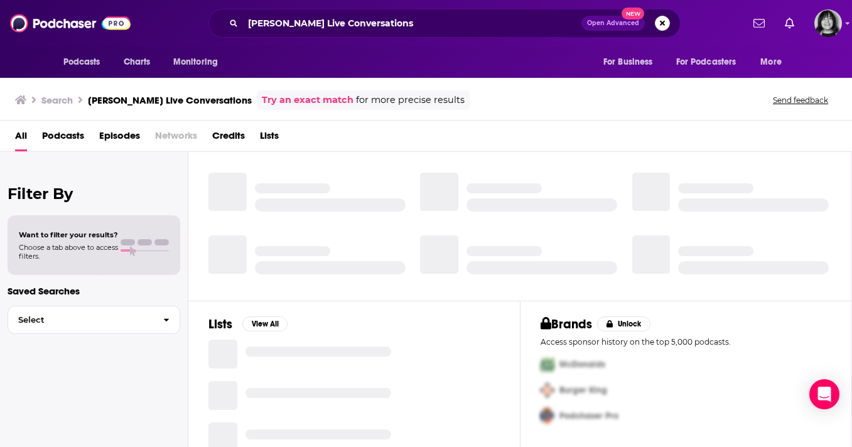
scroll to position [256, 0]
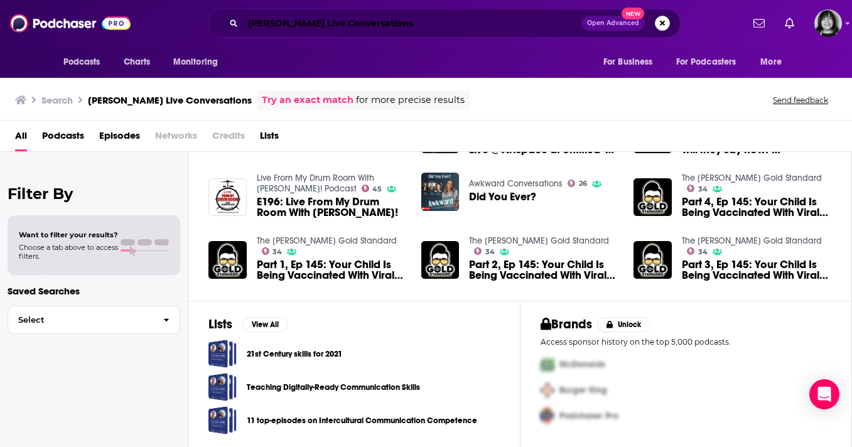
click at [398, 28] on input "Willie D Live Conversations" at bounding box center [412, 23] width 338 height 20
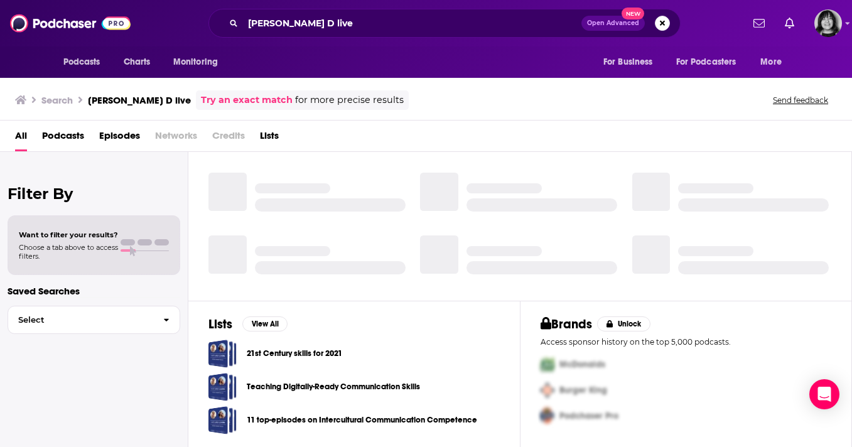
scroll to position [256, 0]
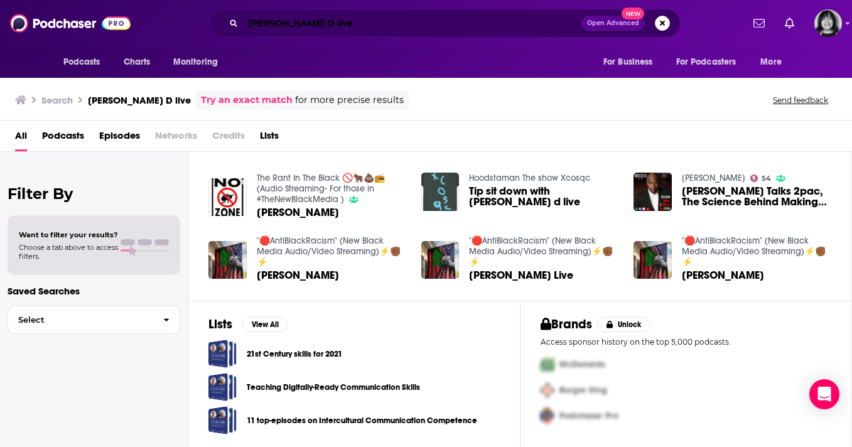
click at [436, 14] on input "Willie D live" at bounding box center [412, 23] width 338 height 20
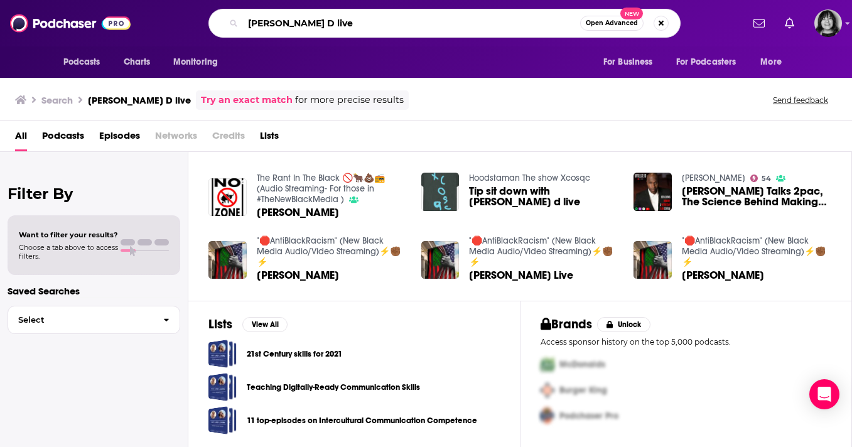
click at [436, 14] on input "Willie D live" at bounding box center [411, 23] width 337 height 20
paste input "L"
type input "Willie D Live"
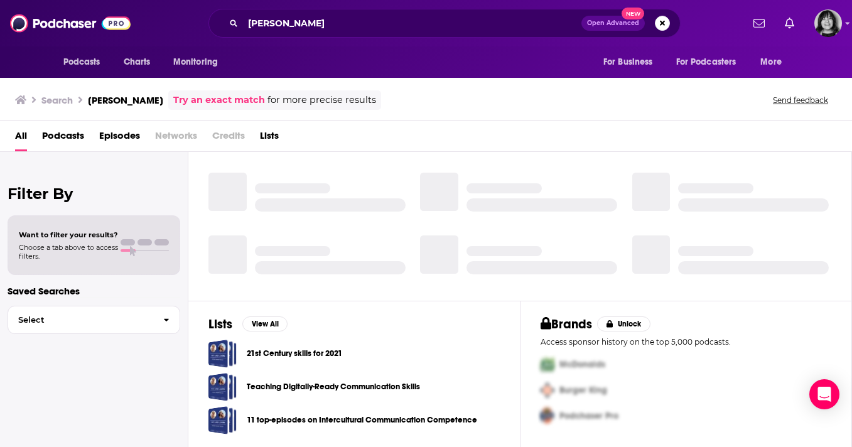
scroll to position [256, 0]
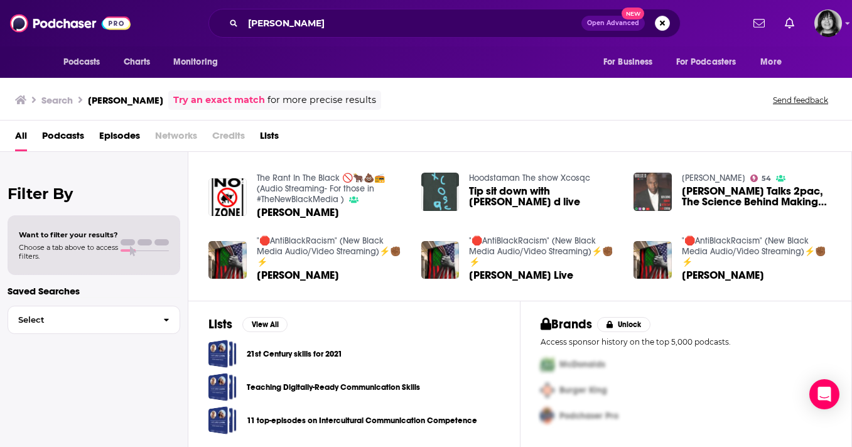
click at [654, 187] on img "Treach Talks 2pac, The Science Behind Making Anthems, Maturity and Reality TV O…" at bounding box center [652, 192] width 38 height 38
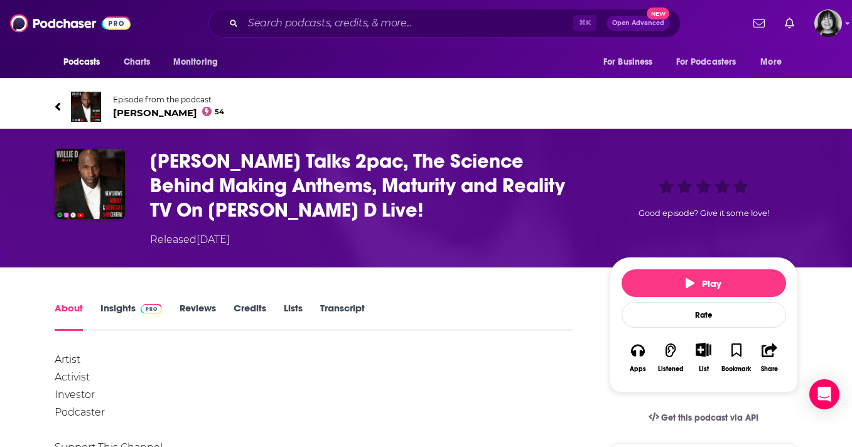
click at [139, 116] on span "Willie D Live 54" at bounding box center [169, 113] width 112 height 12
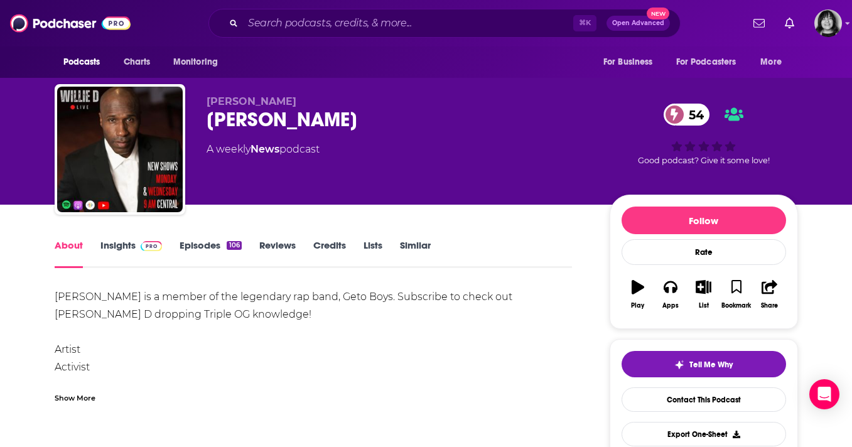
click at [112, 244] on link "Insights" at bounding box center [131, 253] width 62 height 29
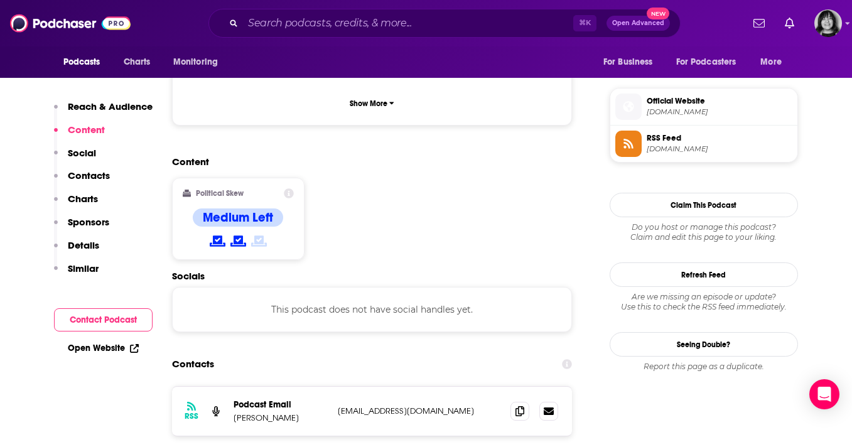
scroll to position [897, 0]
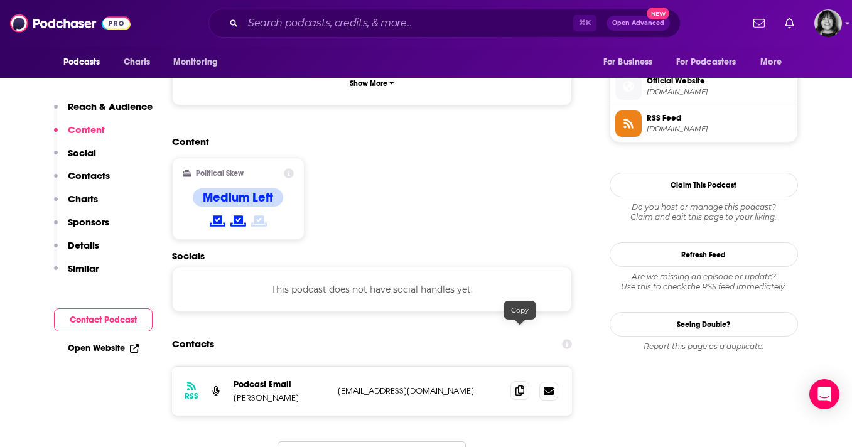
click at [527, 381] on span at bounding box center [519, 390] width 19 height 19
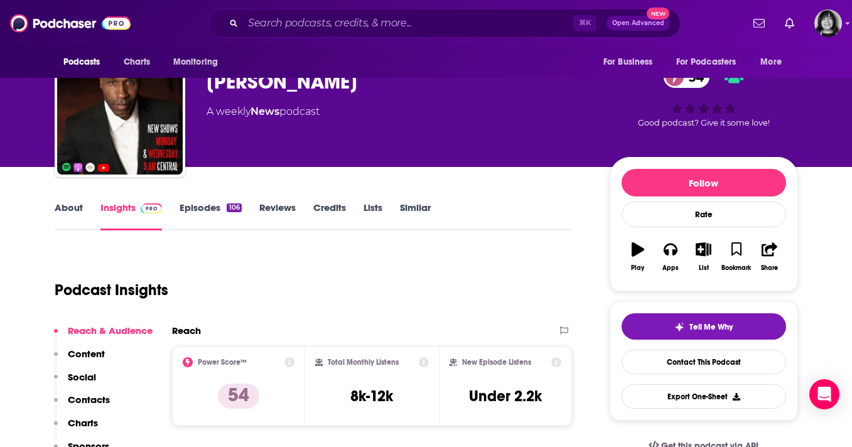
scroll to position [0, 0]
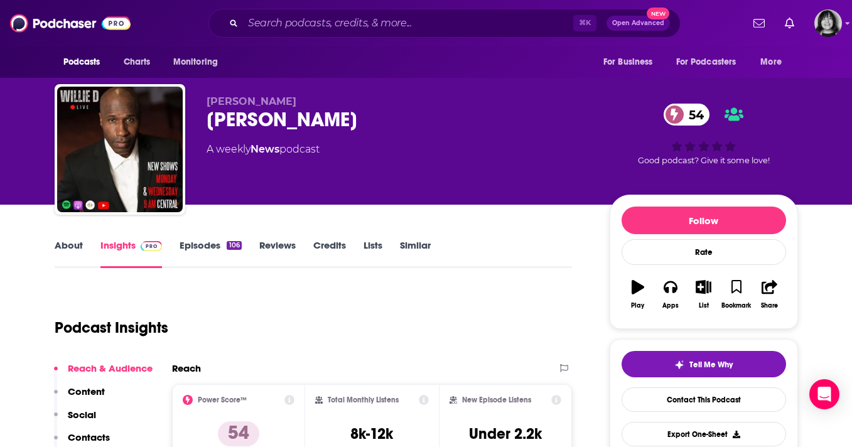
click at [67, 244] on link "About" at bounding box center [69, 253] width 28 height 29
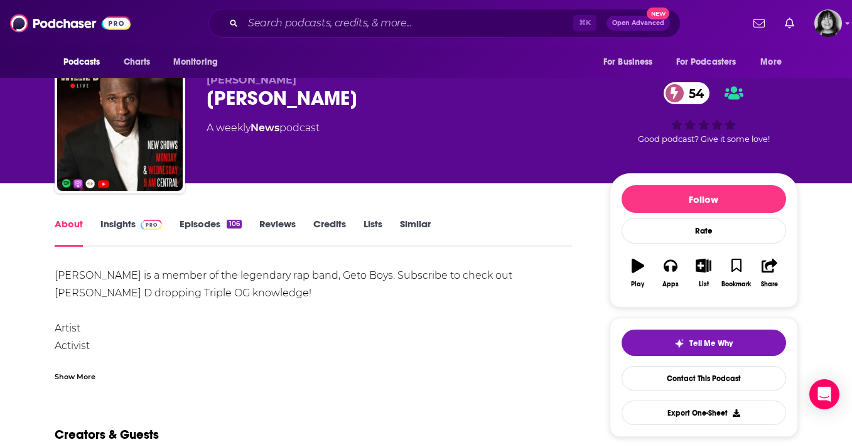
scroll to position [23, 0]
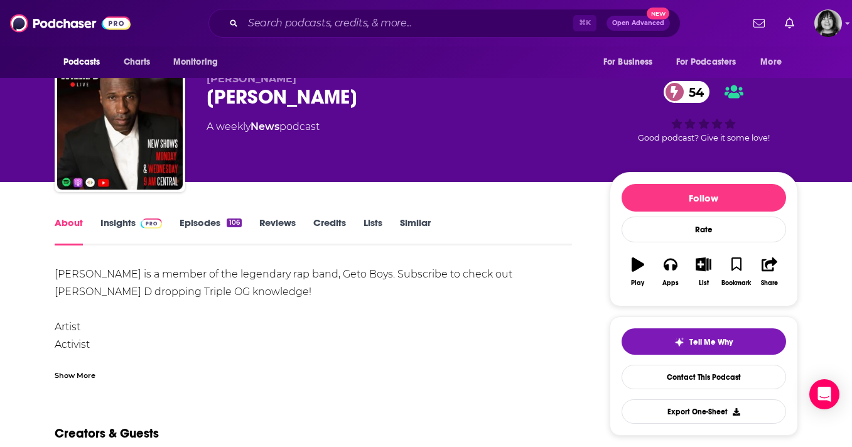
click at [65, 375] on div "Show More" at bounding box center [75, 375] width 41 height 12
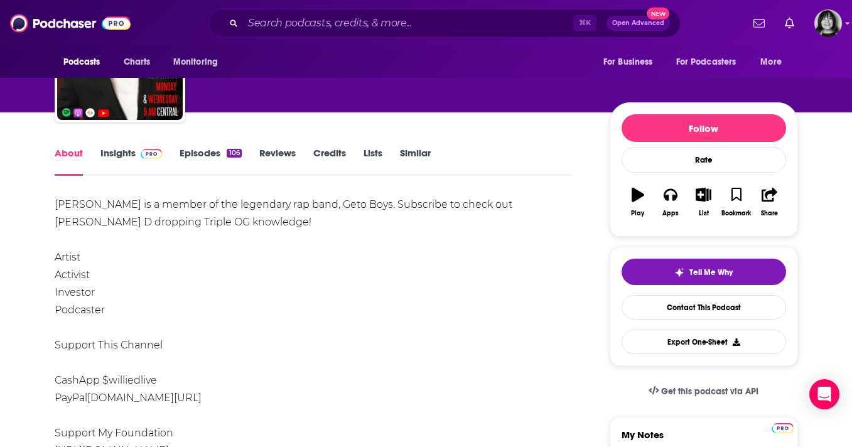
scroll to position [99, 0]
